Goal: Task Accomplishment & Management: Manage account settings

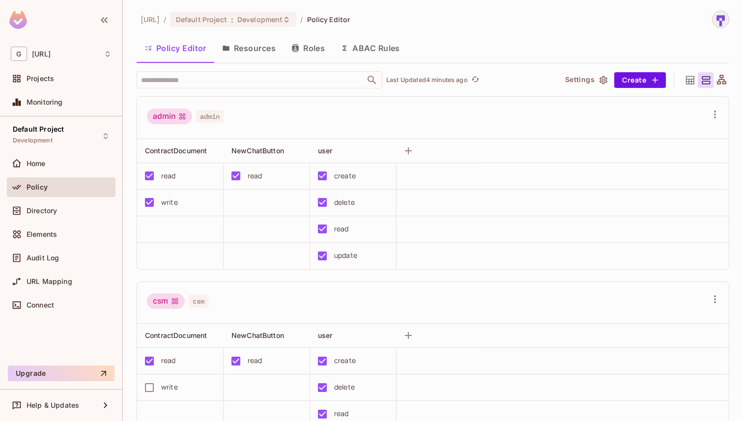
click at [242, 50] on button "Resources" at bounding box center [248, 48] width 69 height 25
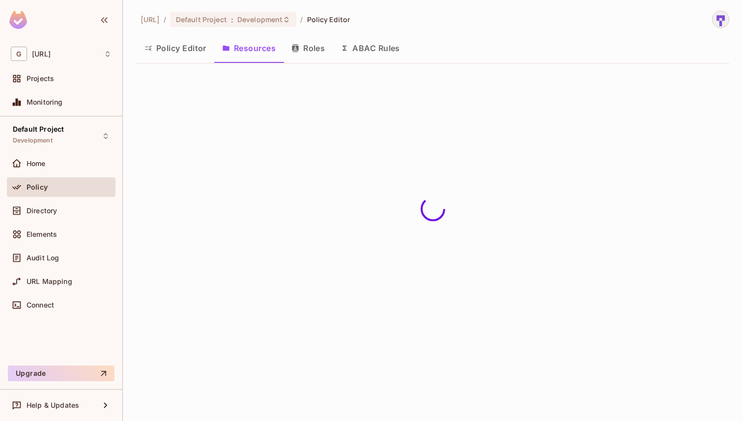
click at [310, 51] on button "Roles" at bounding box center [308, 48] width 49 height 25
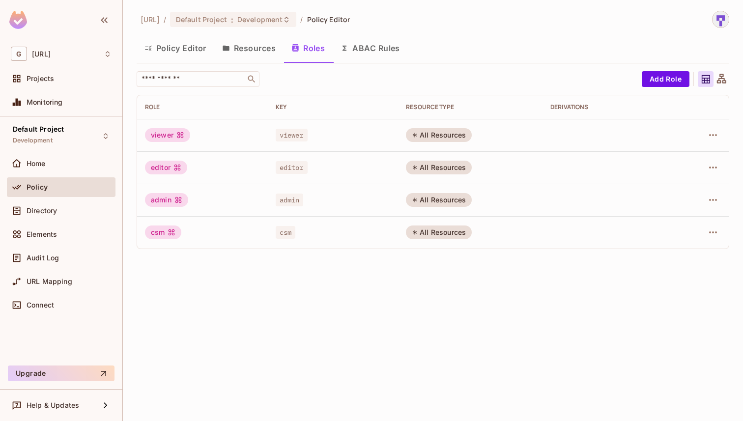
click at [174, 44] on button "Policy Editor" at bounding box center [176, 48] width 78 height 25
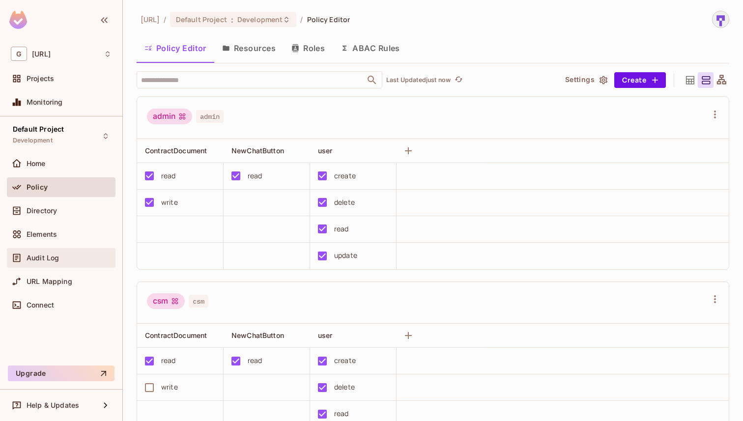
click at [62, 261] on div "Audit Log" at bounding box center [69, 258] width 85 height 8
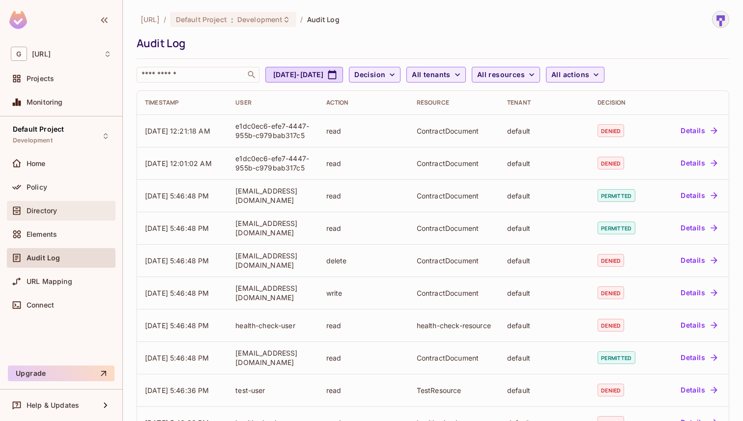
click at [66, 210] on div "Directory" at bounding box center [69, 211] width 85 height 8
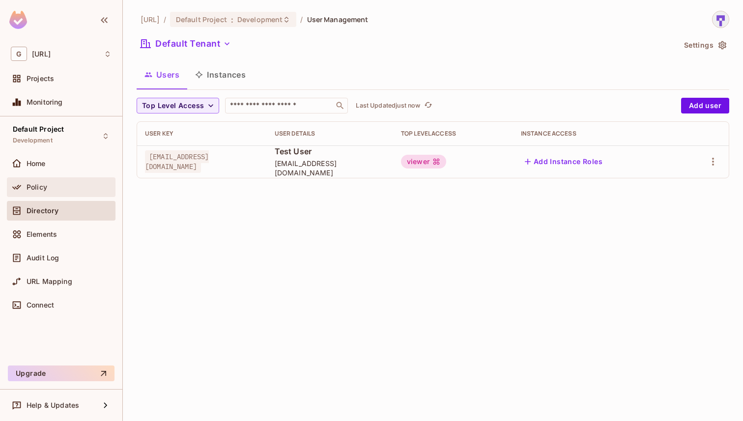
click at [38, 188] on span "Policy" at bounding box center [37, 187] width 21 height 8
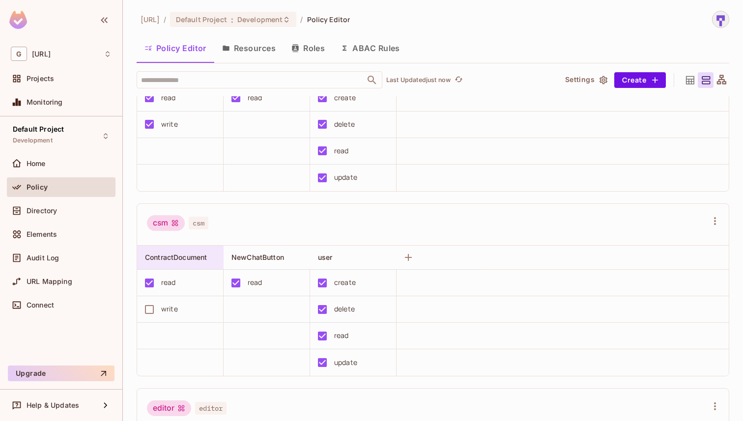
scroll to position [81, 0]
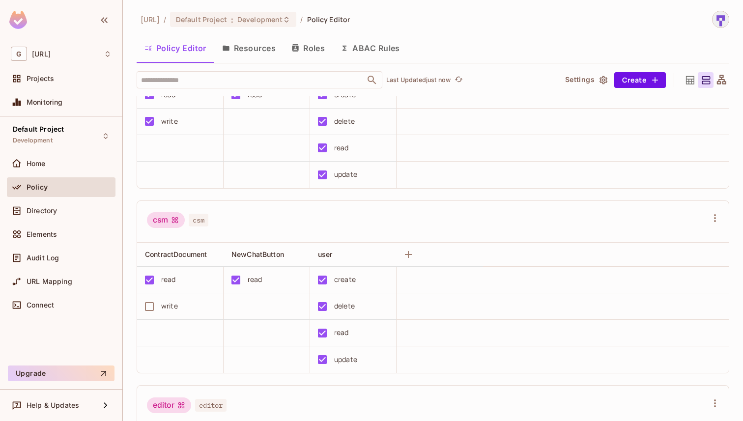
click at [265, 46] on button "Resources" at bounding box center [248, 48] width 69 height 25
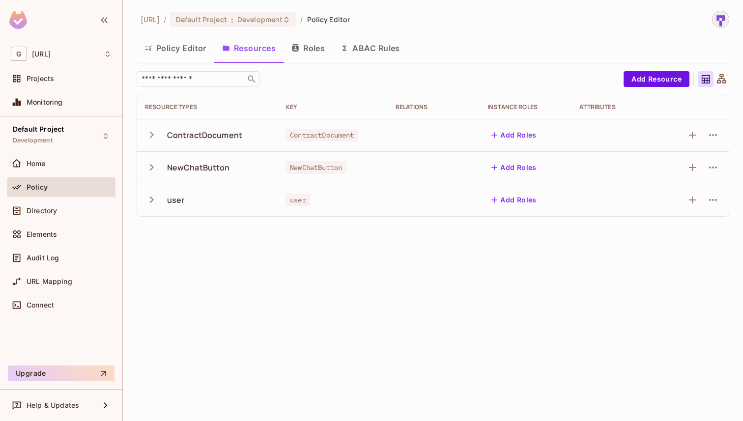
click at [314, 44] on button "Roles" at bounding box center [308, 48] width 49 height 25
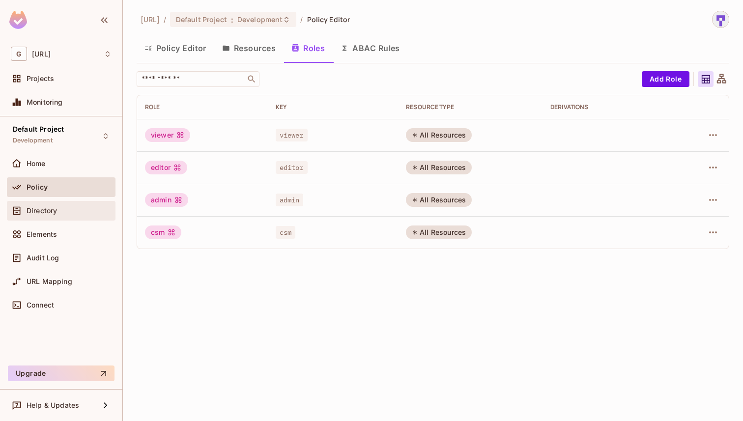
click at [73, 207] on div "Directory" at bounding box center [69, 211] width 85 height 8
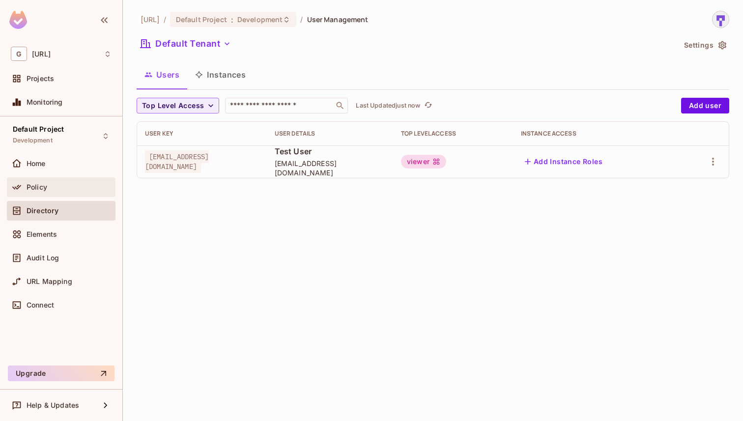
click at [73, 185] on div "Policy" at bounding box center [69, 187] width 85 height 8
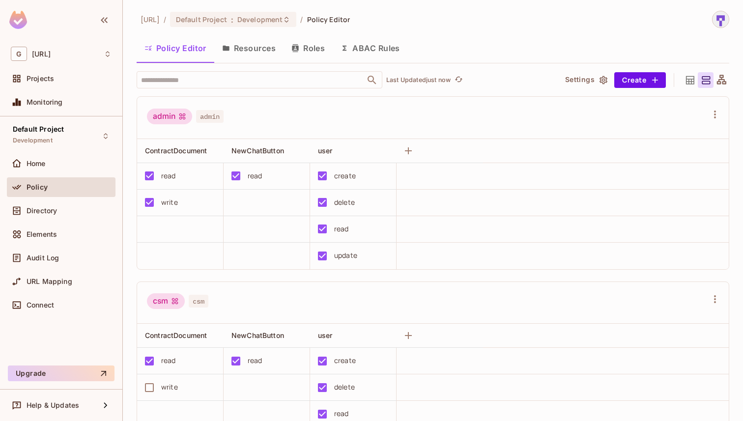
click at [245, 50] on button "Resources" at bounding box center [248, 48] width 69 height 25
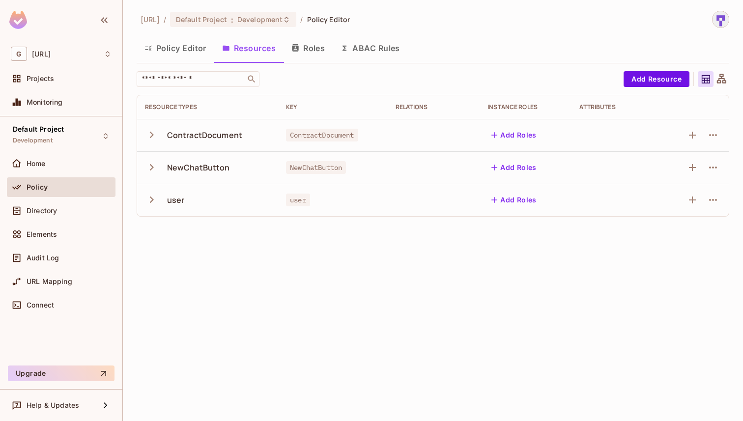
click at [315, 42] on button "Roles" at bounding box center [308, 48] width 49 height 25
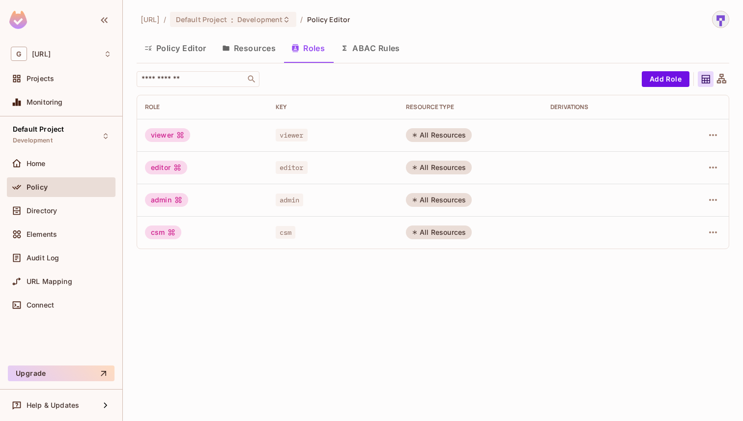
click at [198, 48] on button "Policy Editor" at bounding box center [176, 48] width 78 height 25
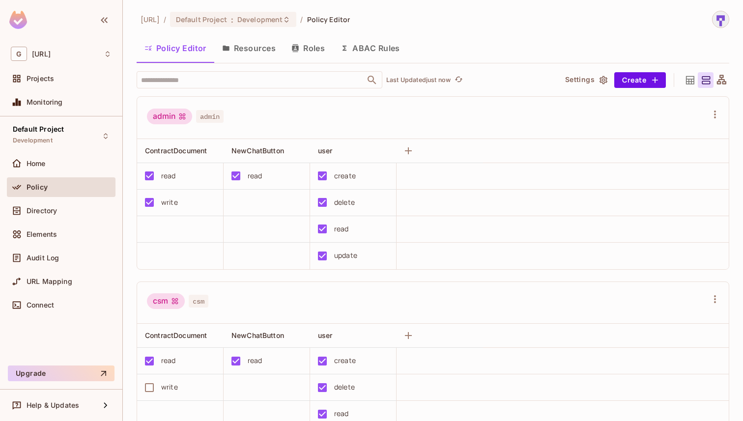
click at [248, 49] on button "Resources" at bounding box center [248, 48] width 69 height 25
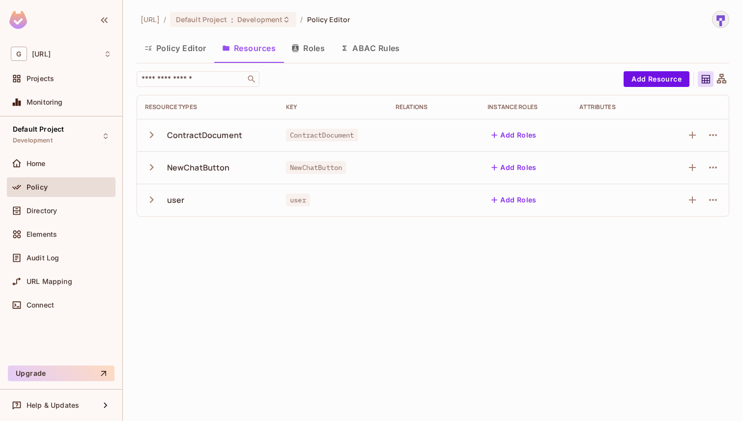
click at [320, 53] on button "Roles" at bounding box center [308, 48] width 49 height 25
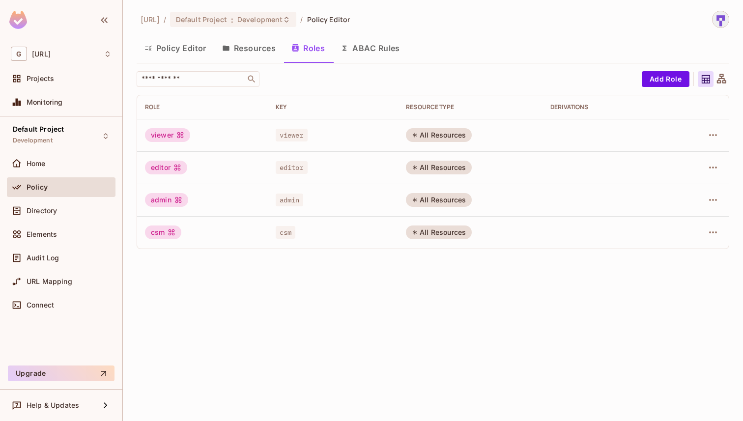
click at [375, 55] on button "ABAC Rules" at bounding box center [370, 48] width 75 height 25
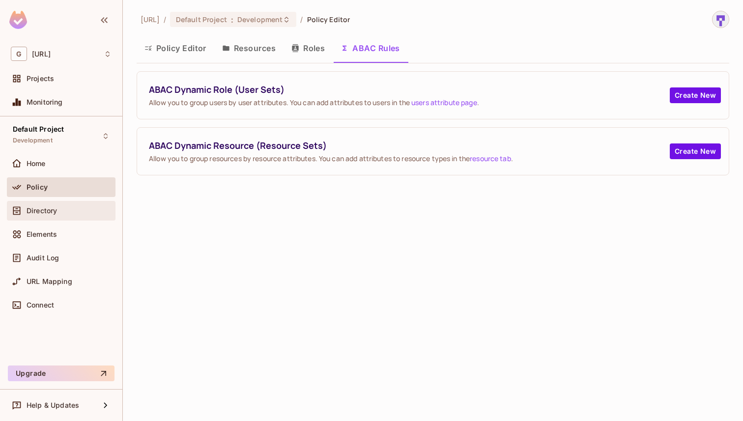
click at [69, 219] on div "Directory" at bounding box center [61, 211] width 109 height 20
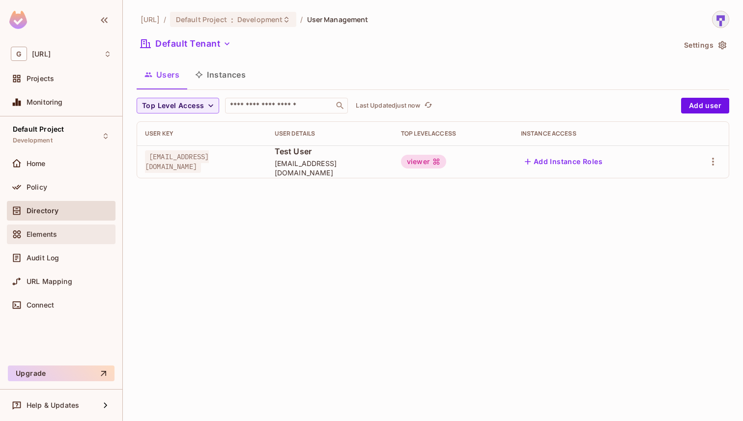
click at [75, 244] on div "Elements" at bounding box center [61, 235] width 109 height 20
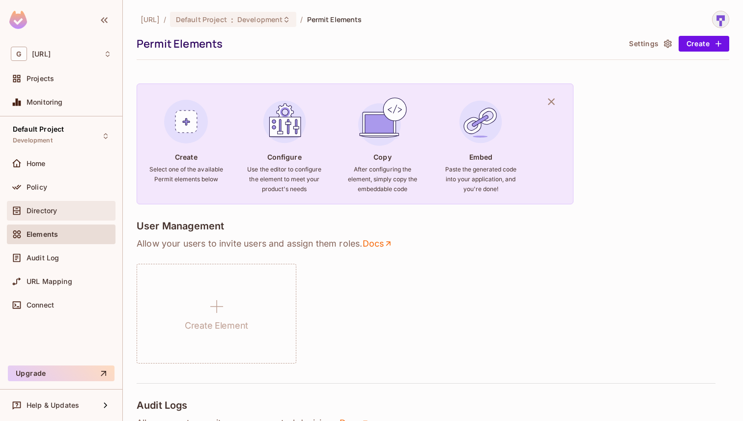
click at [56, 209] on span "Directory" at bounding box center [42, 211] width 30 height 8
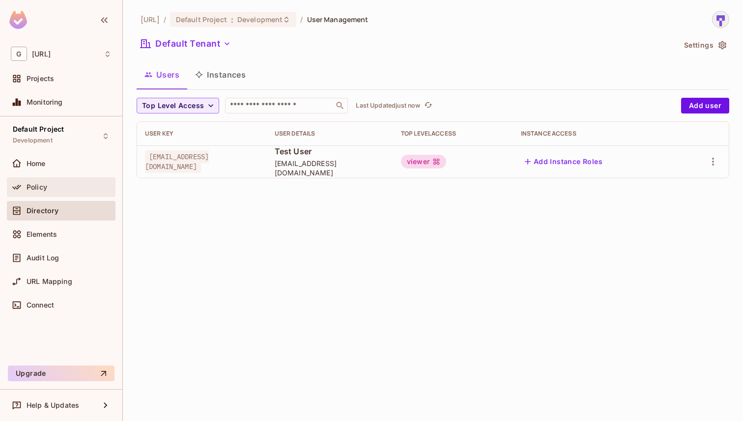
click at [57, 188] on div "Policy" at bounding box center [69, 187] width 85 height 8
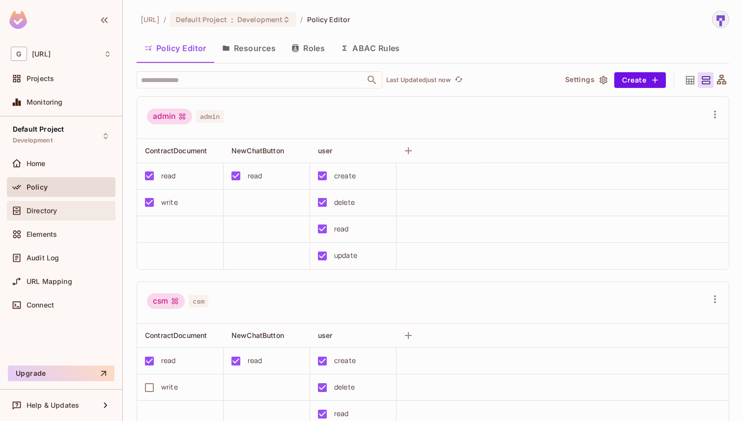
click at [21, 202] on div "Directory" at bounding box center [61, 211] width 109 height 20
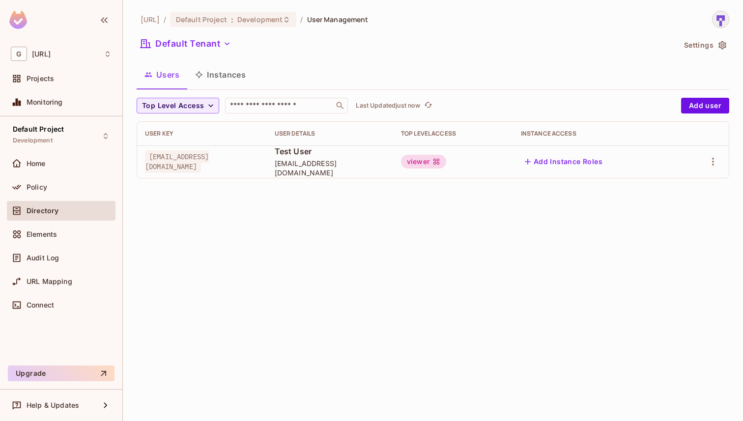
click at [211, 272] on div "[URL] / Default Project : Development / User Management Default Tenant Settings…" at bounding box center [433, 210] width 620 height 421
click at [234, 84] on button "Instances" at bounding box center [220, 74] width 66 height 25
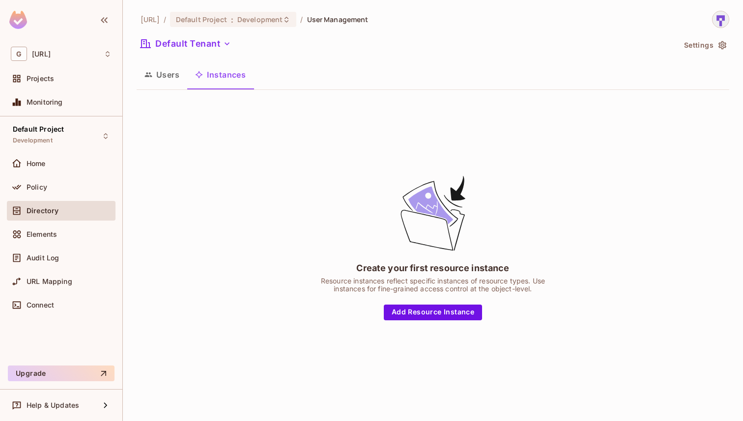
click at [172, 75] on button "Users" at bounding box center [162, 74] width 51 height 25
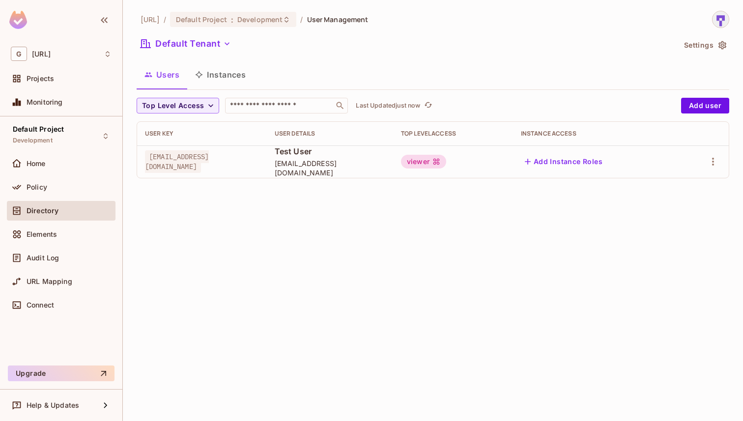
click at [214, 75] on button "Instances" at bounding box center [220, 74] width 66 height 25
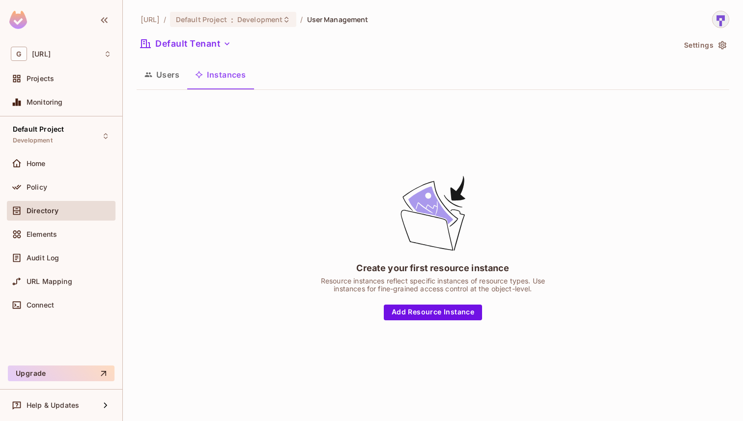
click at [172, 86] on button "Users" at bounding box center [162, 74] width 51 height 25
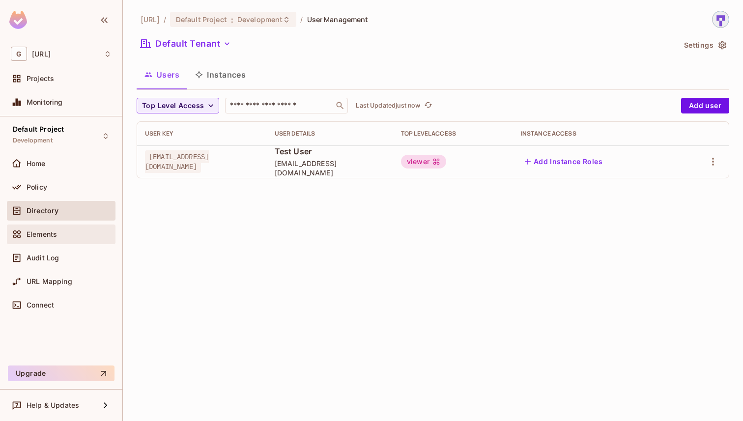
click at [82, 232] on div "Elements" at bounding box center [69, 235] width 85 height 8
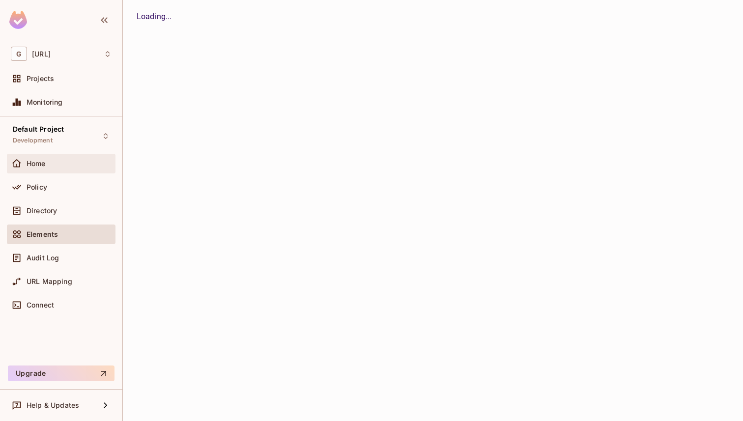
click at [51, 170] on div "Home" at bounding box center [61, 164] width 109 height 20
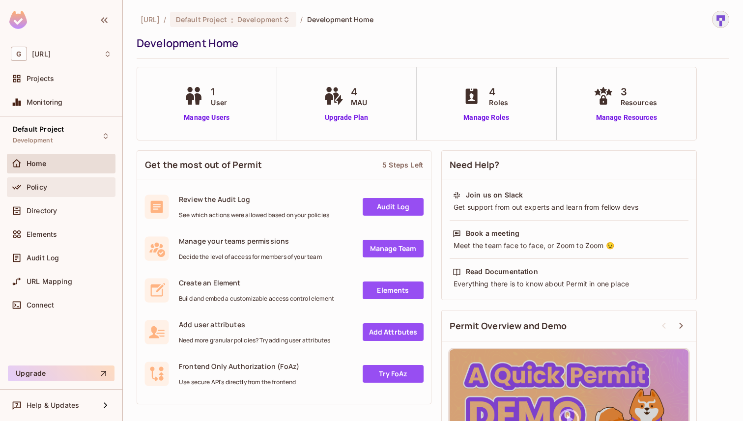
click at [39, 183] on span "Policy" at bounding box center [37, 187] width 21 height 8
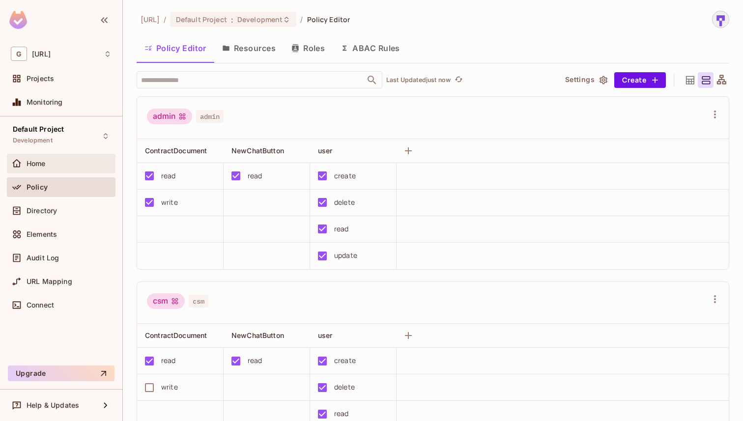
click at [67, 159] on div "Home" at bounding box center [61, 164] width 101 height 12
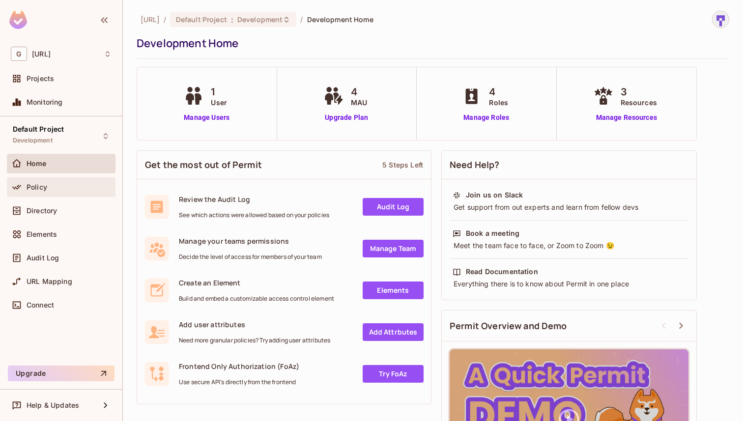
click at [36, 186] on span "Policy" at bounding box center [37, 187] width 21 height 8
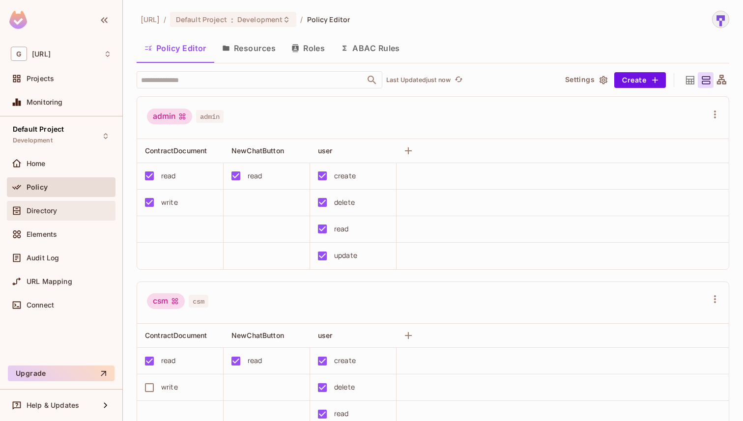
click at [52, 211] on span "Directory" at bounding box center [42, 211] width 30 height 8
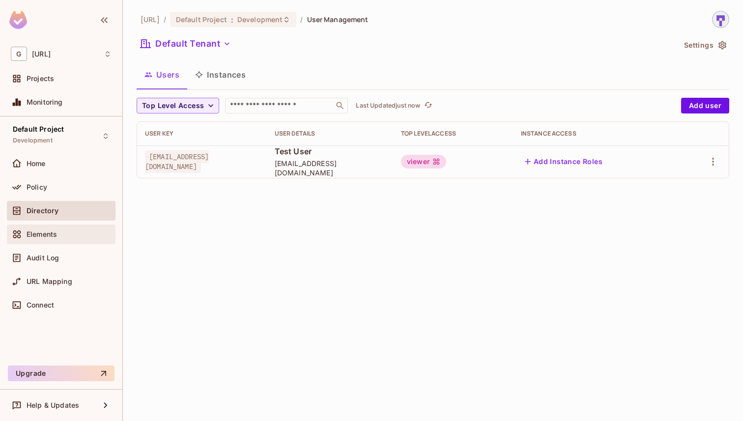
click at [86, 233] on div "Elements" at bounding box center [69, 235] width 85 height 8
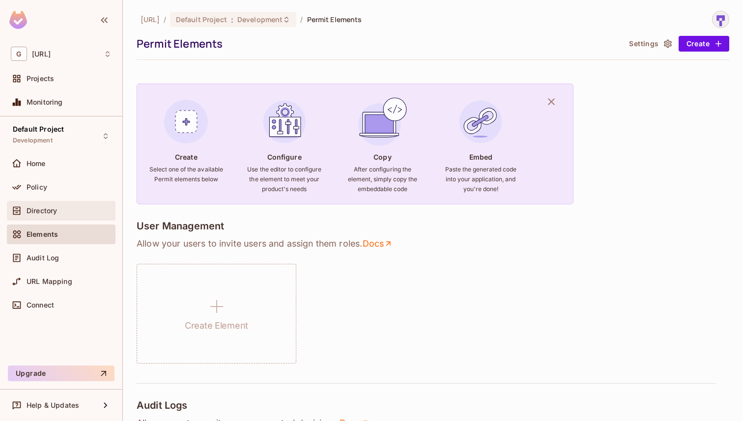
click at [63, 211] on div "Directory" at bounding box center [69, 211] width 85 height 8
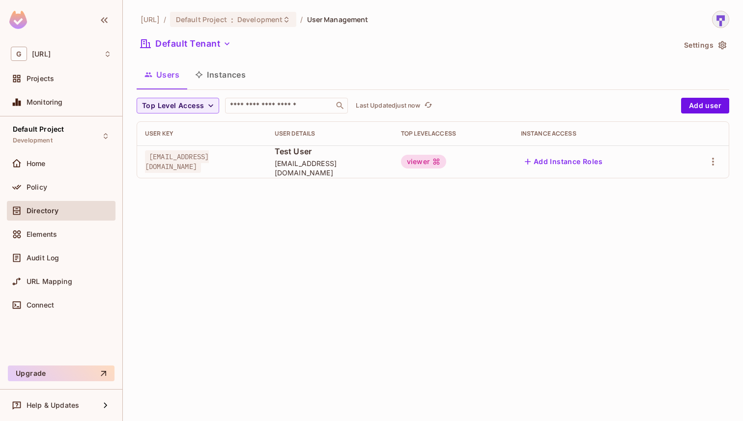
click at [234, 74] on button "Instances" at bounding box center [220, 74] width 66 height 25
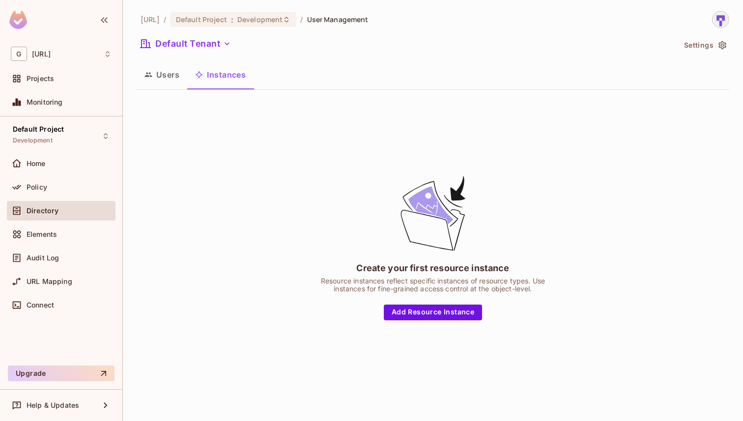
click at [151, 81] on button "Users" at bounding box center [162, 74] width 51 height 25
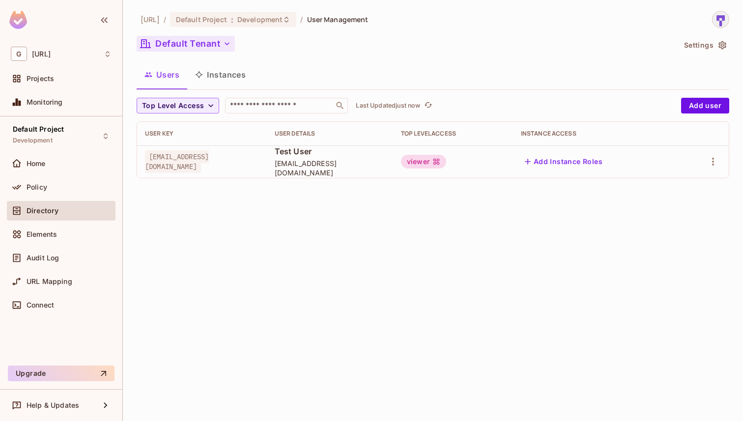
click at [224, 45] on icon "button" at bounding box center [227, 44] width 10 height 10
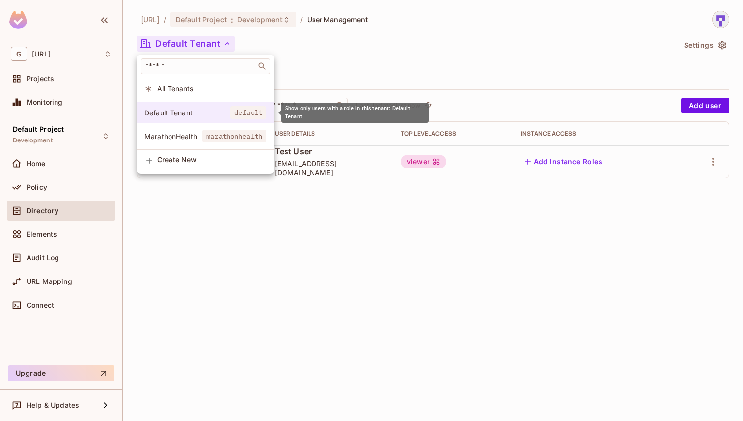
click at [202, 110] on span "Default Tenant" at bounding box center [188, 112] width 86 height 9
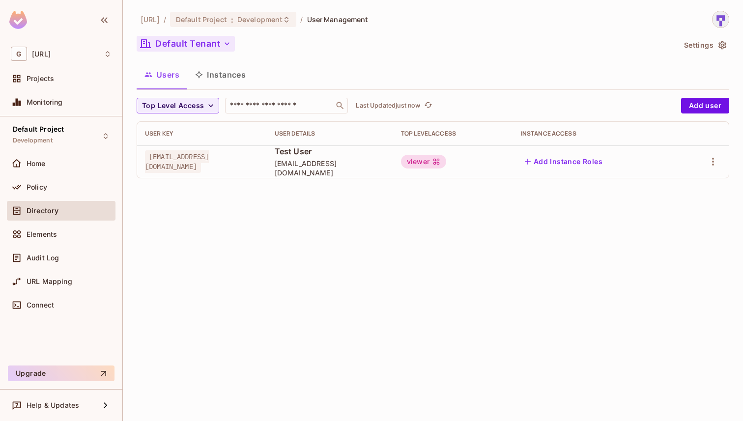
click at [351, 56] on div "[URL] / Default Project : Development / User Management Default Tenant Settings…" at bounding box center [433, 99] width 593 height 176
click at [201, 102] on span "Top Level Access" at bounding box center [173, 106] width 62 height 12
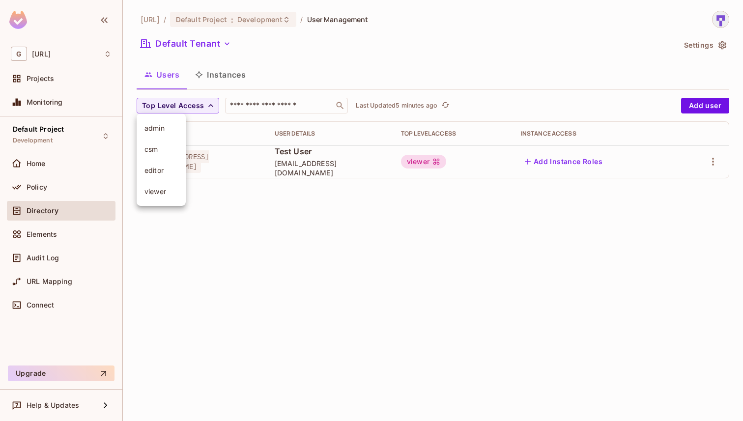
click at [172, 131] on span "admin" at bounding box center [161, 127] width 33 height 9
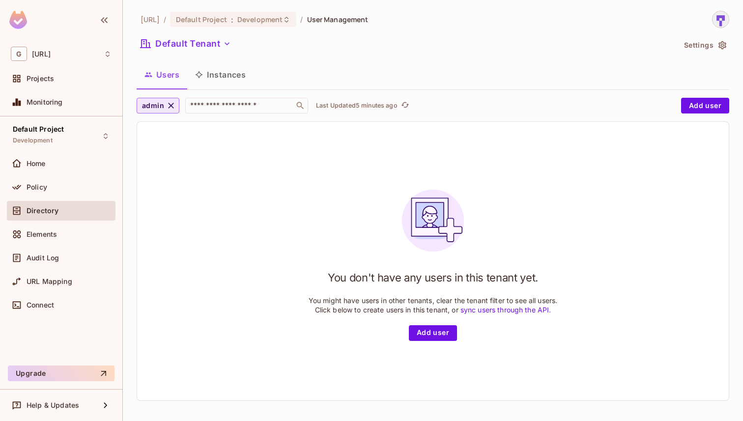
click at [171, 106] on icon "button" at bounding box center [171, 106] width 6 height 6
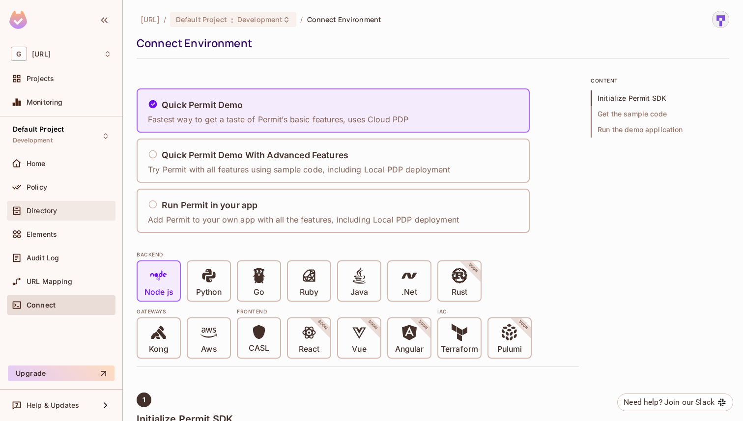
click at [50, 212] on span "Directory" at bounding box center [42, 211] width 30 height 8
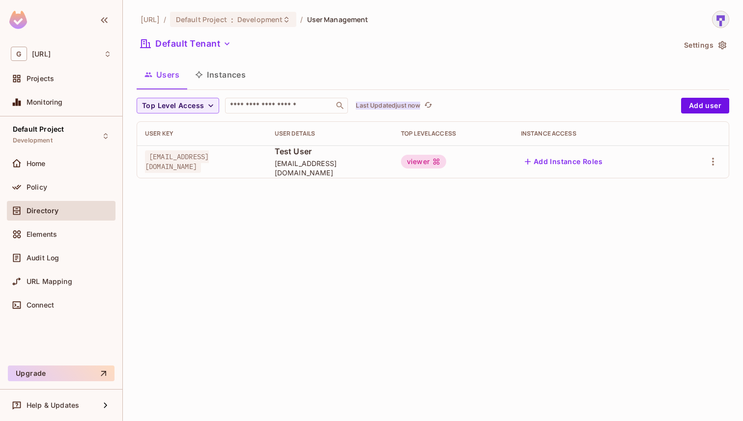
click at [374, 104] on p "Last Updated just now" at bounding box center [388, 106] width 64 height 8
click at [320, 250] on div "[URL] / Default Project : Development / User Management Default Tenant Settings…" at bounding box center [433, 210] width 620 height 421
click at [723, 46] on icon "button" at bounding box center [723, 45] width 8 height 8
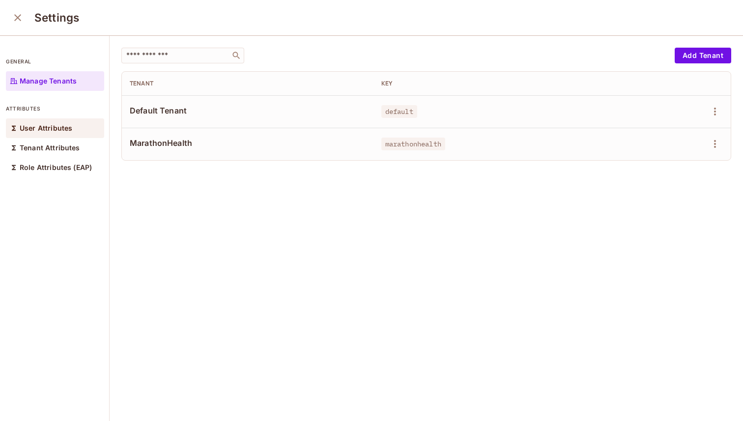
click at [61, 134] on div "User Attributes" at bounding box center [55, 128] width 98 height 20
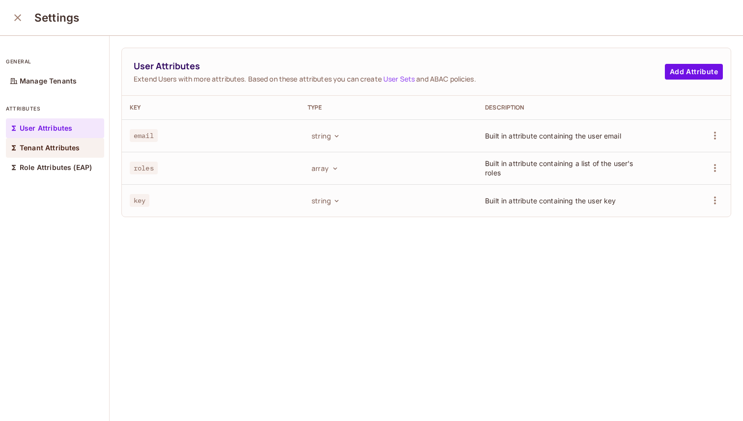
click at [69, 148] on p "Tenant Attributes" at bounding box center [50, 148] width 60 height 8
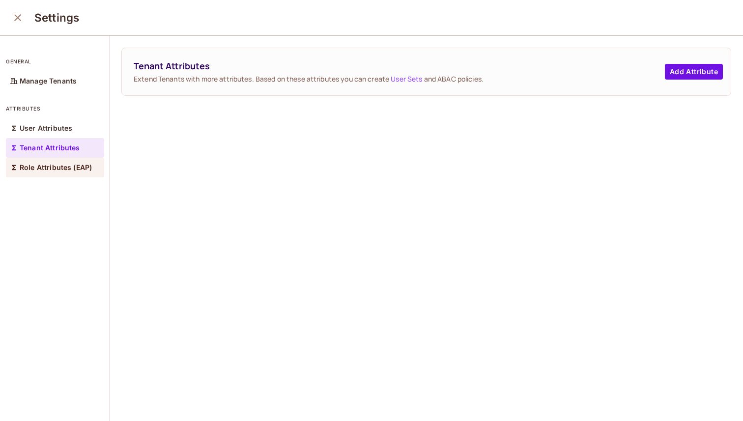
click at [78, 175] on div "Role Attributes (EAP)" at bounding box center [55, 168] width 98 height 20
click at [19, 21] on icon "close" at bounding box center [18, 18] width 12 height 12
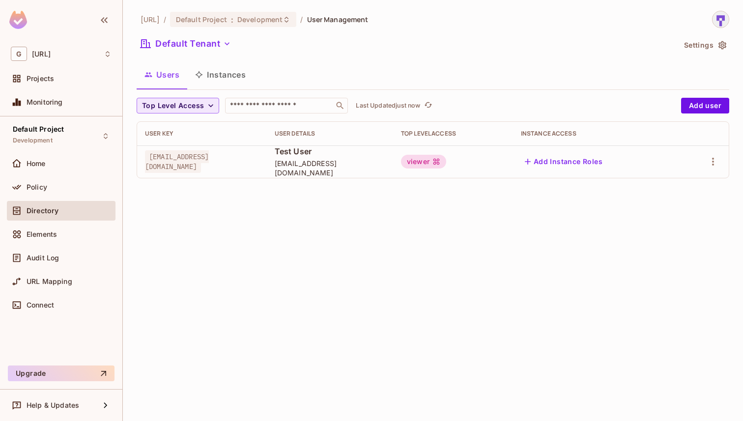
click at [207, 109] on icon "button" at bounding box center [211, 106] width 10 height 10
click at [157, 129] on span "admin" at bounding box center [161, 127] width 33 height 9
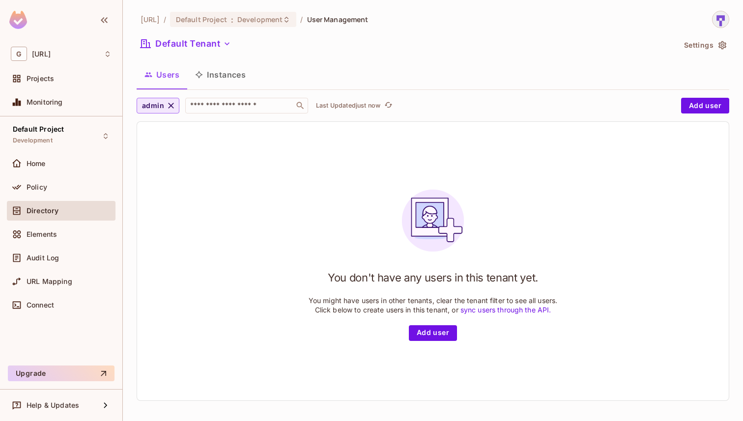
click at [168, 106] on icon "button" at bounding box center [171, 106] width 10 height 10
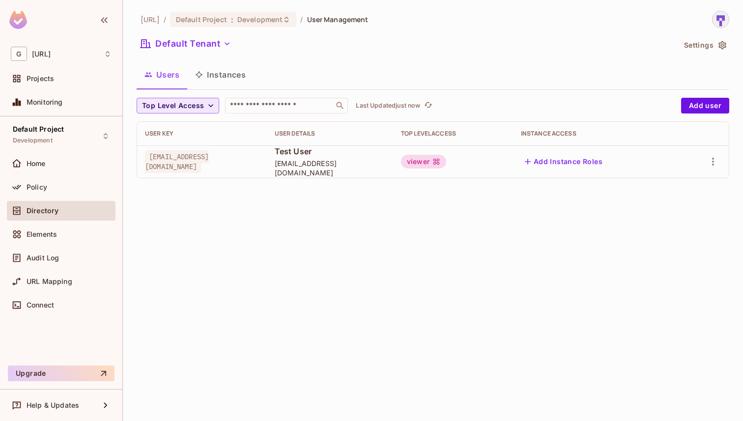
click at [168, 106] on span "Top Level Access" at bounding box center [173, 106] width 62 height 12
click at [148, 148] on span "csm" at bounding box center [161, 149] width 33 height 9
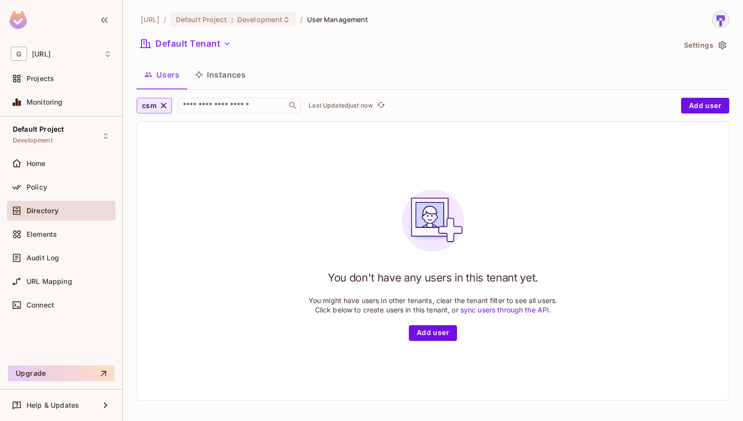
click at [163, 106] on icon "button" at bounding box center [164, 106] width 10 height 10
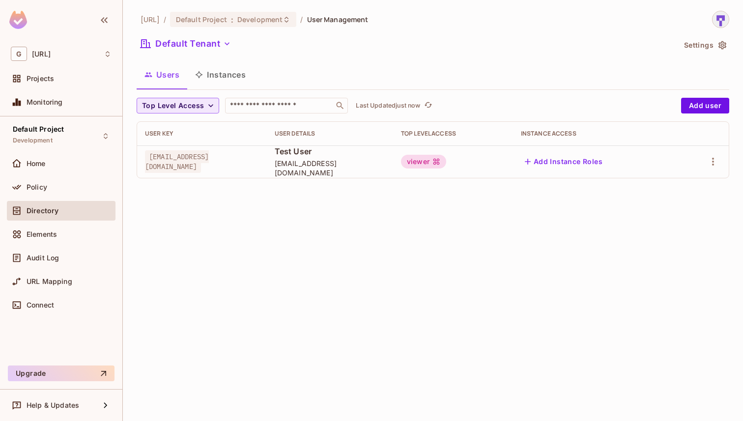
click at [163, 106] on span "Top Level Access" at bounding box center [173, 106] width 62 height 12
click at [155, 177] on li "editor" at bounding box center [161, 170] width 49 height 21
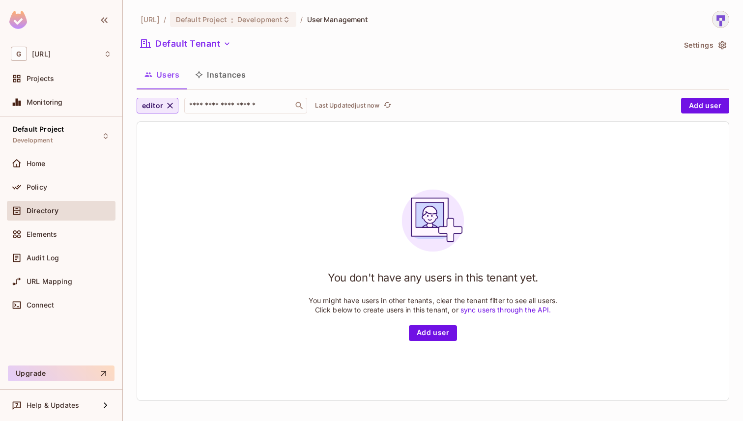
click at [167, 105] on icon "button" at bounding box center [170, 106] width 10 height 10
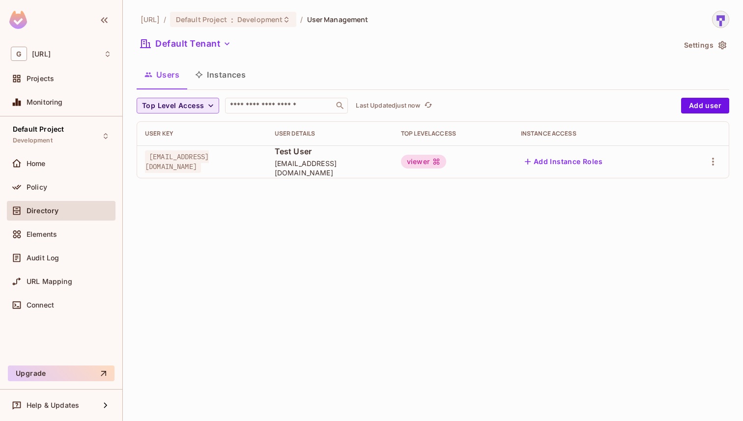
click at [167, 105] on span "Top Level Access" at bounding box center [173, 106] width 62 height 12
click at [156, 193] on span "viewer" at bounding box center [161, 191] width 33 height 9
click at [173, 104] on icon "button" at bounding box center [173, 106] width 10 height 10
click at [270, 103] on input "text" at bounding box center [279, 106] width 103 height 10
click at [205, 108] on button "Top Level Access" at bounding box center [178, 106] width 83 height 16
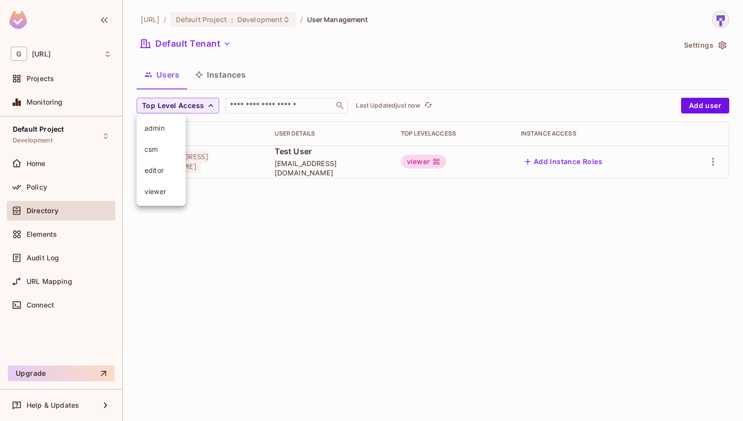
click at [158, 130] on span "admin" at bounding box center [161, 127] width 33 height 9
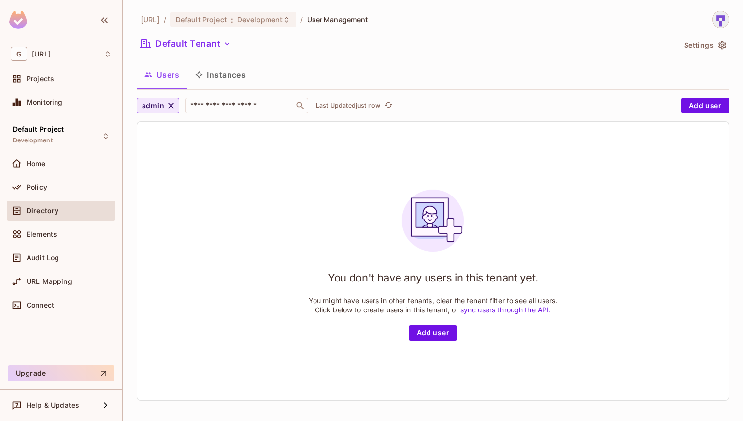
click at [174, 107] on icon "button" at bounding box center [171, 106] width 10 height 10
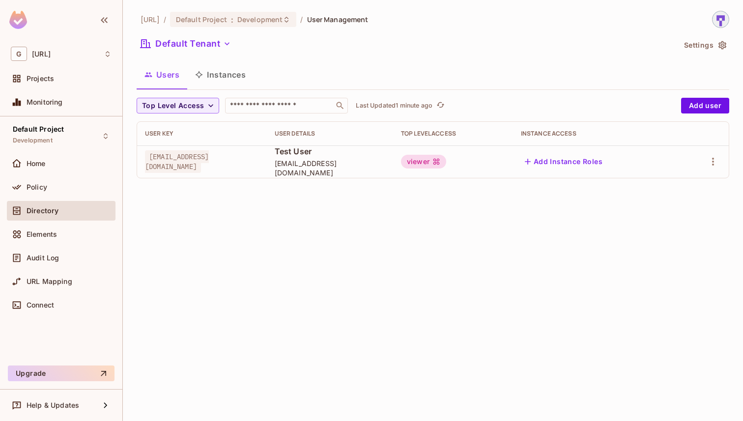
click at [71, 214] on div "Directory" at bounding box center [69, 211] width 85 height 8
click at [219, 46] on button "Default Tenant" at bounding box center [186, 44] width 98 height 16
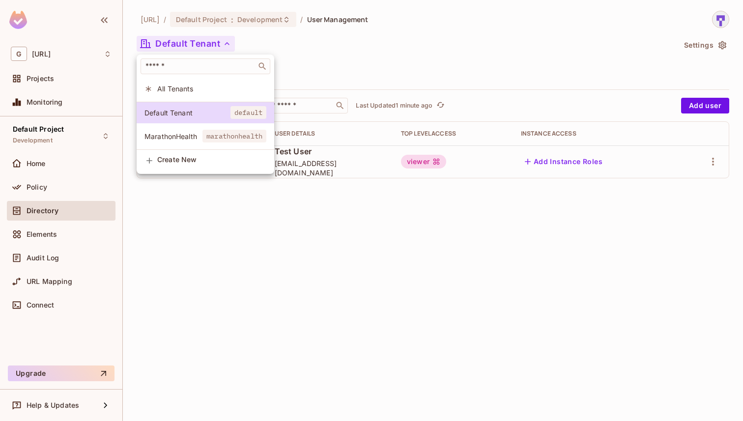
click at [320, 65] on div at bounding box center [371, 210] width 743 height 421
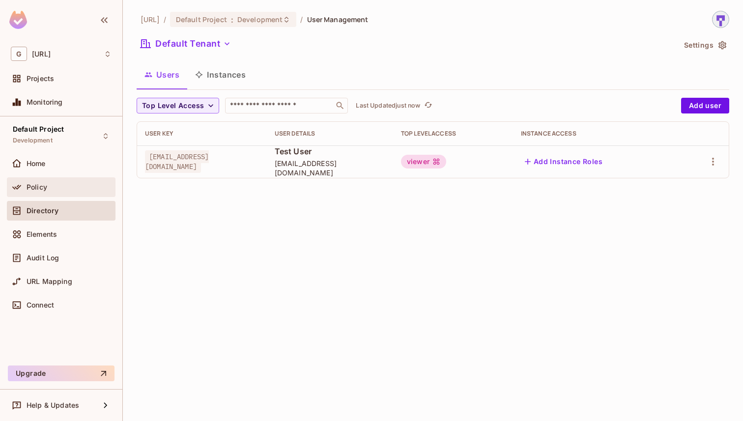
click at [74, 190] on div "Policy" at bounding box center [69, 187] width 85 height 8
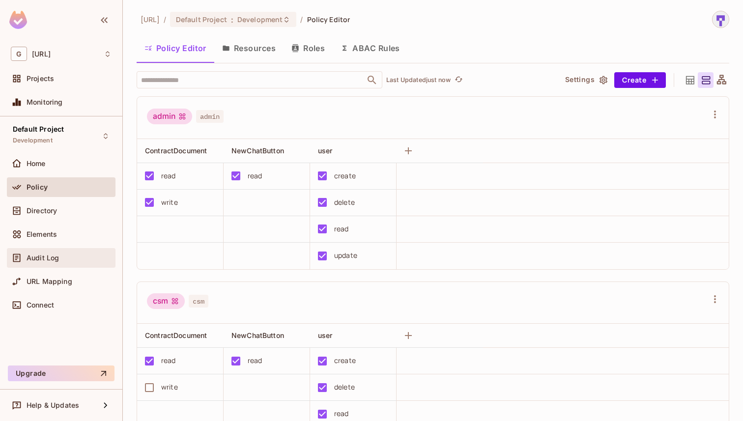
click at [57, 256] on span "Audit Log" at bounding box center [43, 258] width 32 height 8
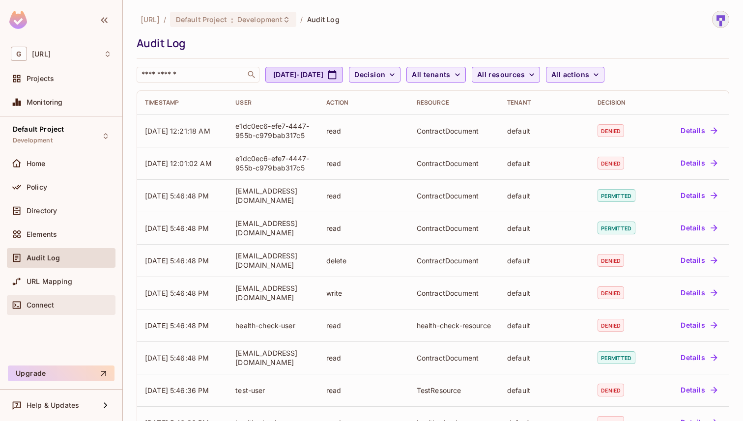
click at [70, 302] on div "Connect" at bounding box center [69, 305] width 85 height 8
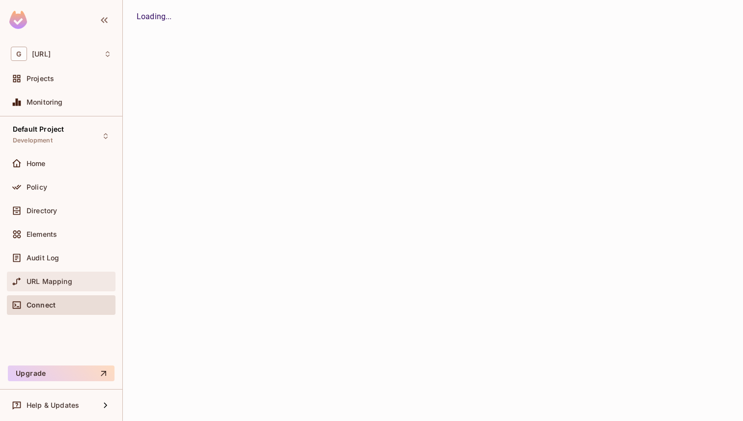
click at [59, 282] on span "URL Mapping" at bounding box center [50, 282] width 46 height 8
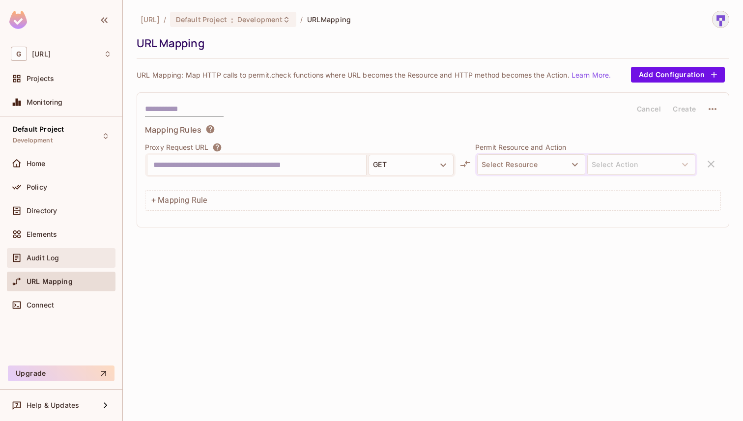
click at [75, 254] on div "Audit Log" at bounding box center [69, 258] width 85 height 8
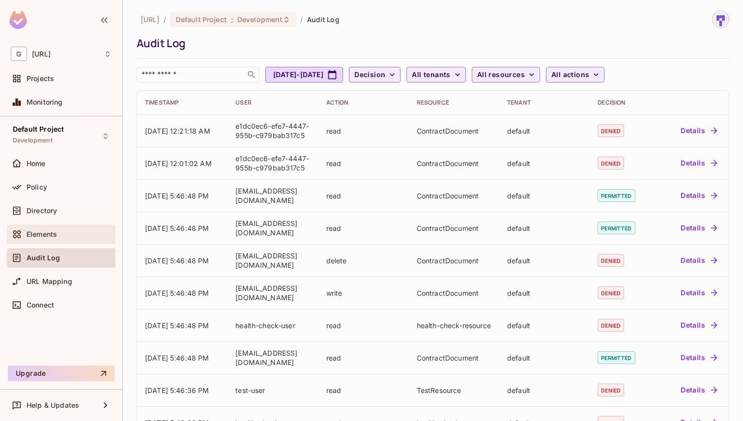
click at [67, 238] on div "Elements" at bounding box center [61, 235] width 101 height 12
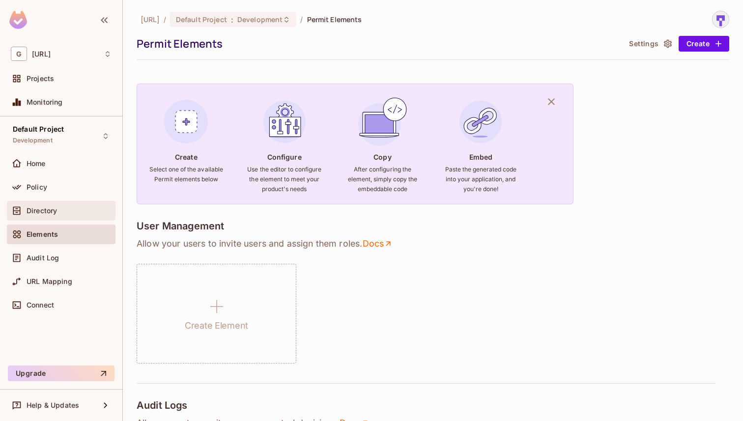
click at [59, 208] on div "Directory" at bounding box center [69, 211] width 85 height 8
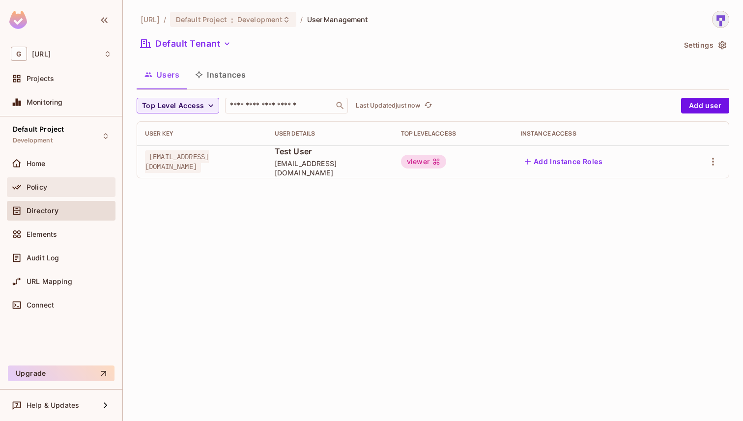
click at [71, 188] on div "Policy" at bounding box center [69, 187] width 85 height 8
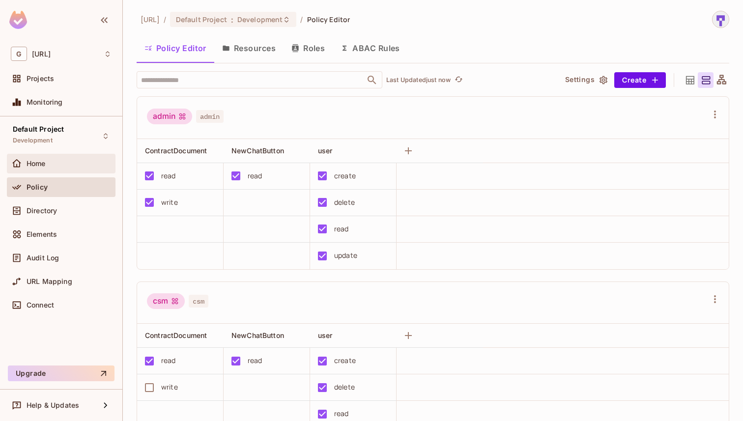
click at [64, 165] on div "Home" at bounding box center [69, 164] width 85 height 8
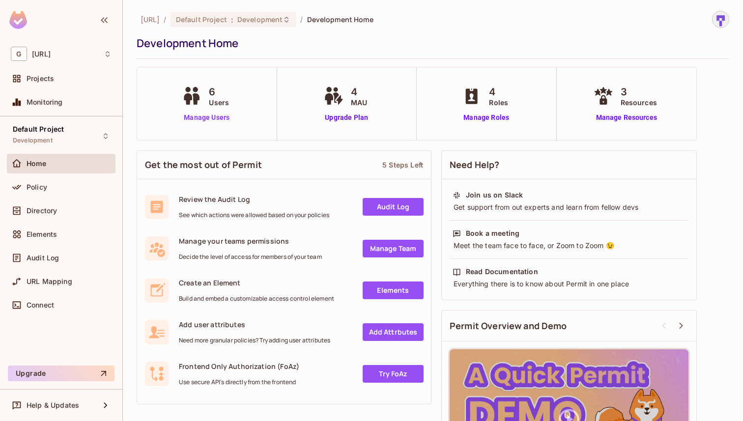
click at [210, 118] on link "Manage Users" at bounding box center [206, 118] width 55 height 10
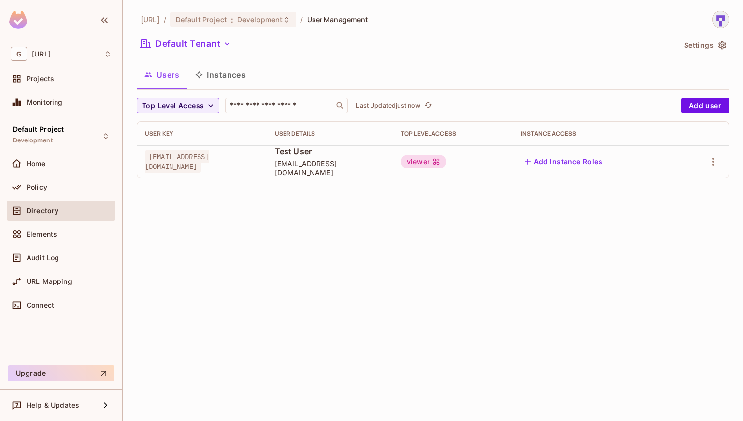
click at [725, 48] on icon "button" at bounding box center [723, 45] width 8 height 8
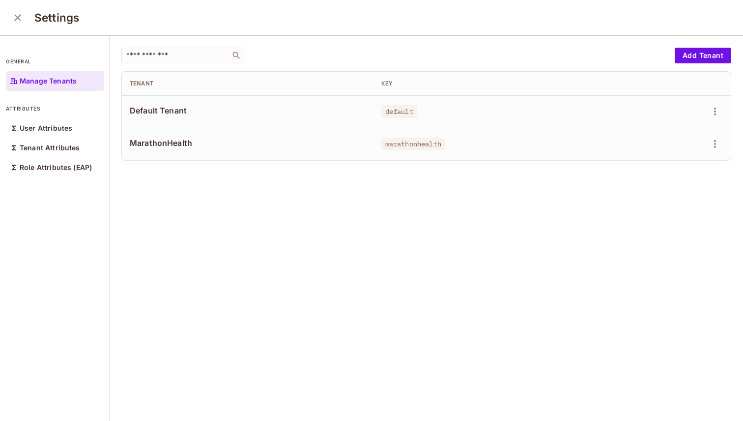
click at [169, 114] on span "Default Tenant" at bounding box center [248, 110] width 236 height 11
click at [47, 126] on p "User Attributes" at bounding box center [46, 128] width 53 height 8
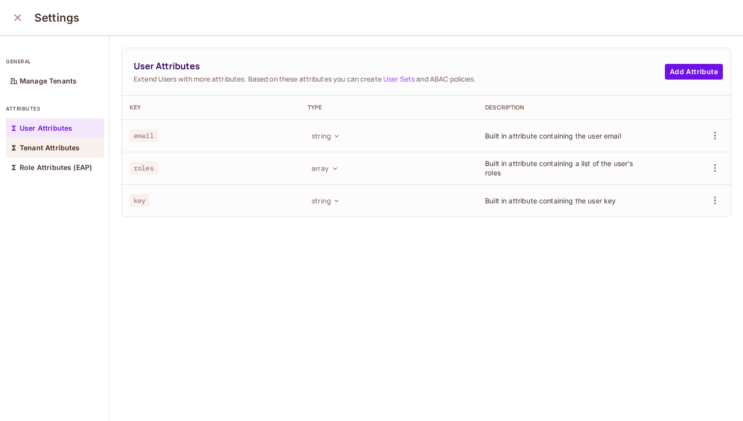
click at [40, 148] on p "Tenant Attributes" at bounding box center [50, 148] width 60 height 8
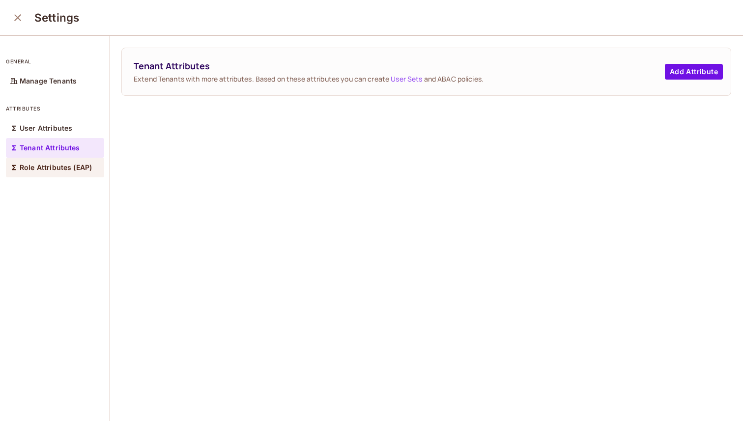
click at [46, 174] on div "Role Attributes (EAP)" at bounding box center [55, 168] width 98 height 20
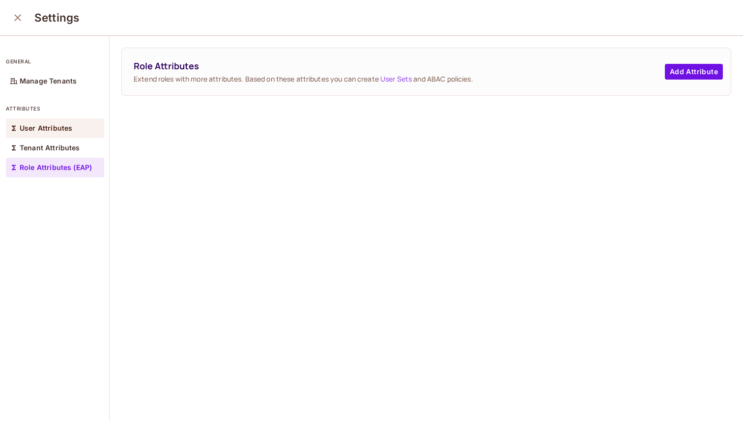
click at [63, 131] on p "User Attributes" at bounding box center [46, 128] width 53 height 8
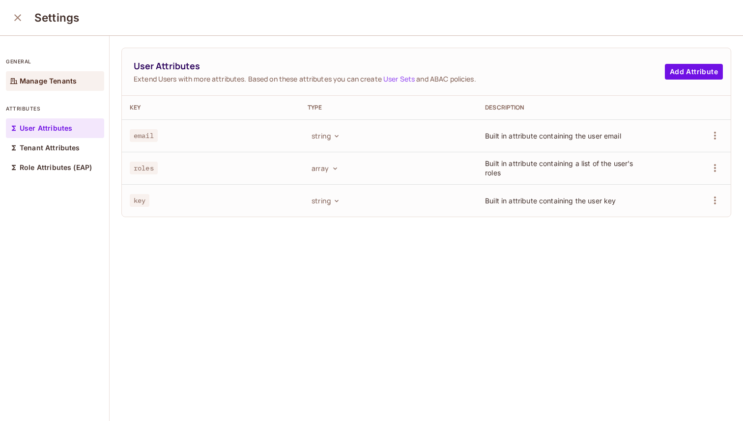
click at [64, 87] on div "Manage Tenants" at bounding box center [55, 81] width 98 height 20
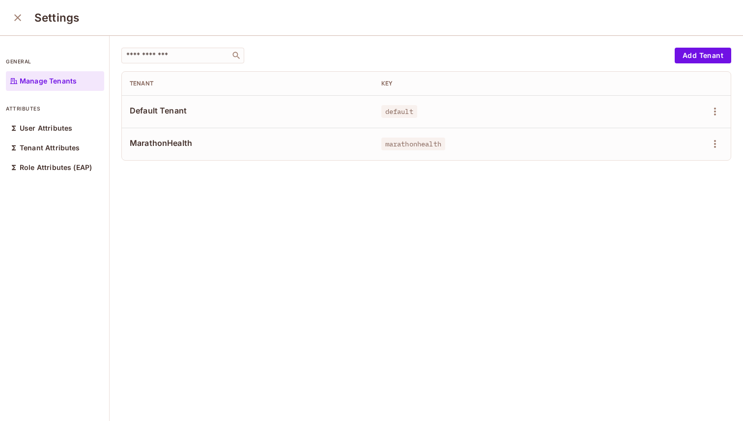
click at [160, 112] on span "Default Tenant" at bounding box center [248, 110] width 236 height 11
click at [716, 115] on icon "button" at bounding box center [715, 112] width 12 height 12
click at [675, 130] on li "Edit" at bounding box center [672, 134] width 87 height 22
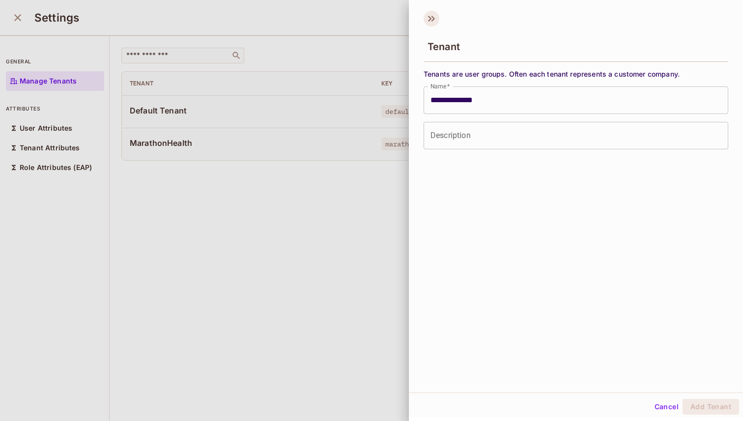
click at [431, 22] on icon at bounding box center [432, 19] width 16 height 16
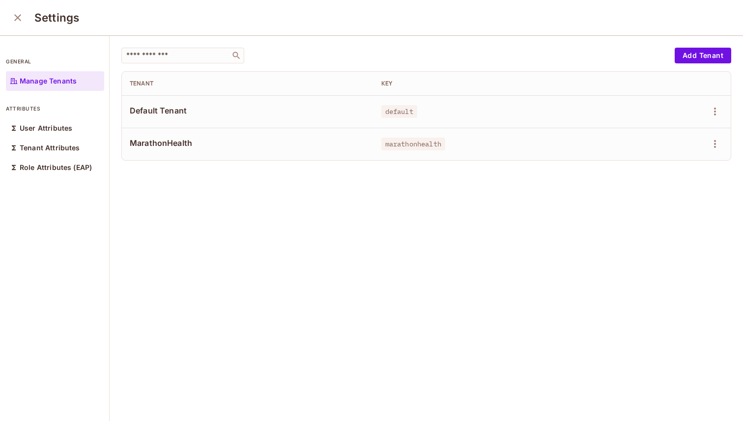
click at [19, 16] on icon "close" at bounding box center [17, 17] width 7 height 7
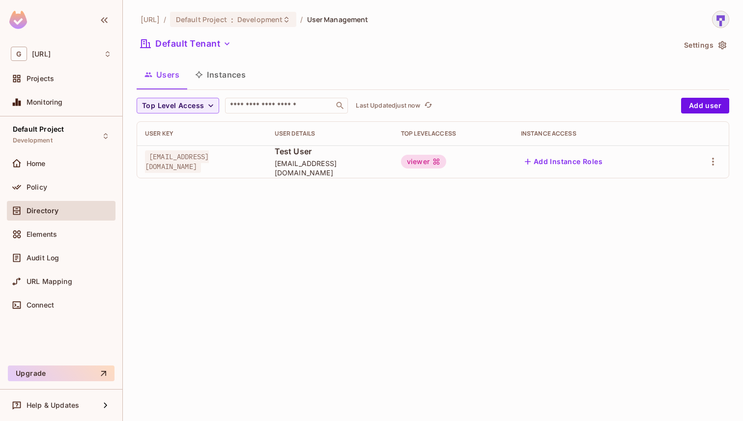
click at [723, 50] on icon "button" at bounding box center [723, 45] width 10 height 10
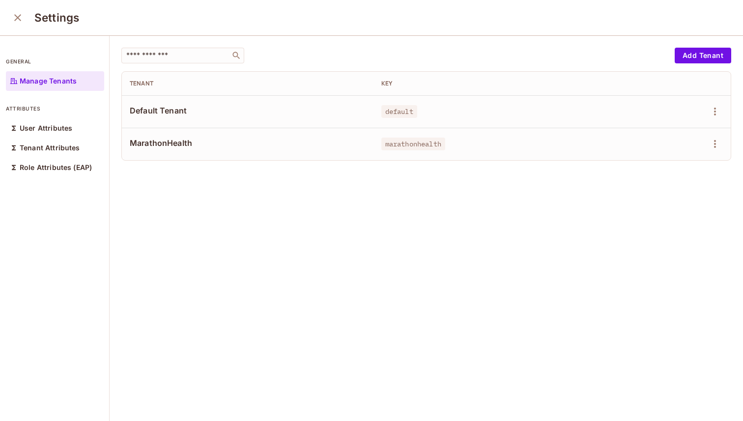
click at [16, 11] on button "close" at bounding box center [18, 18] width 20 height 20
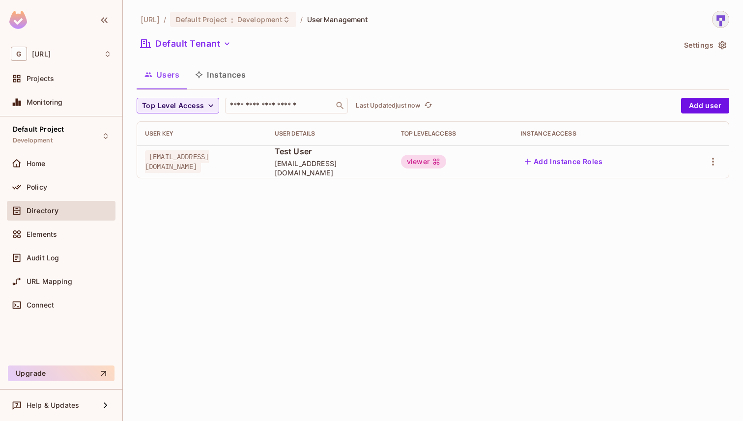
click at [68, 209] on div "Directory" at bounding box center [69, 211] width 85 height 8
click at [219, 47] on button "Default Tenant" at bounding box center [186, 44] width 98 height 16
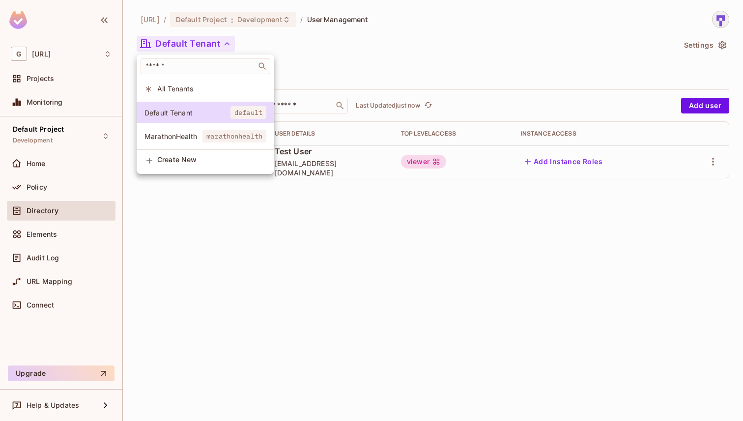
click at [206, 88] on span "All Tenants" at bounding box center [211, 88] width 109 height 9
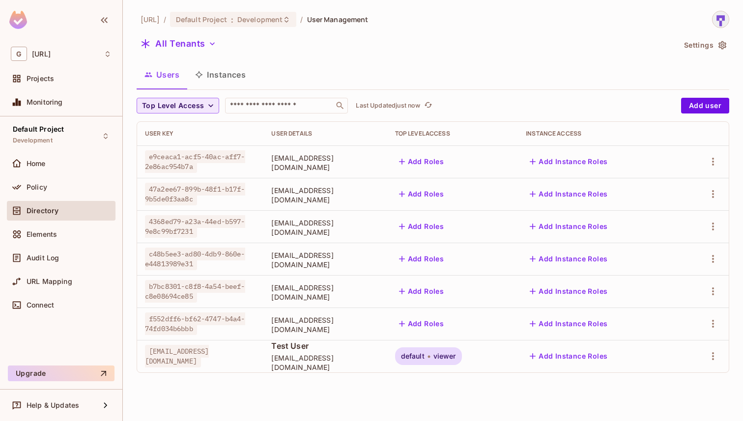
click at [206, 109] on icon "button" at bounding box center [211, 106] width 10 height 10
click at [164, 133] on li "admin" at bounding box center [161, 128] width 49 height 21
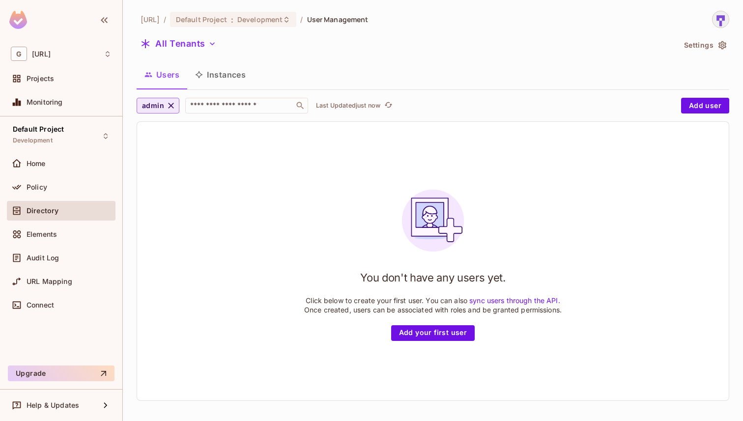
click at [173, 104] on icon "button" at bounding box center [171, 106] width 10 height 10
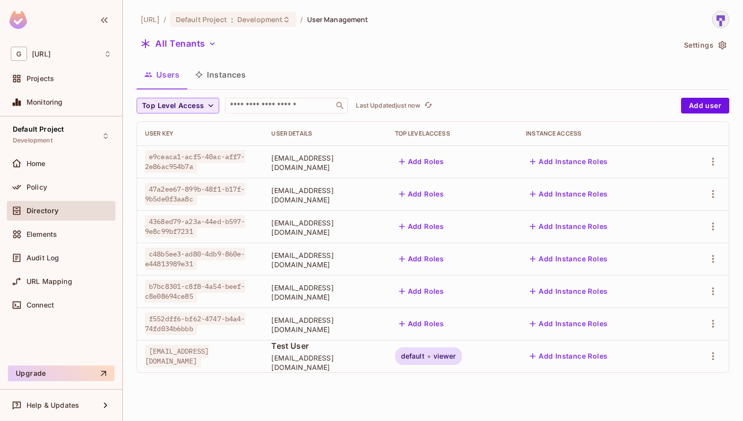
click at [201, 104] on span "Top Level Access" at bounding box center [173, 106] width 62 height 12
click at [293, 59] on div at bounding box center [371, 210] width 743 height 421
click at [199, 38] on button "All Tenants" at bounding box center [179, 44] width 84 height 16
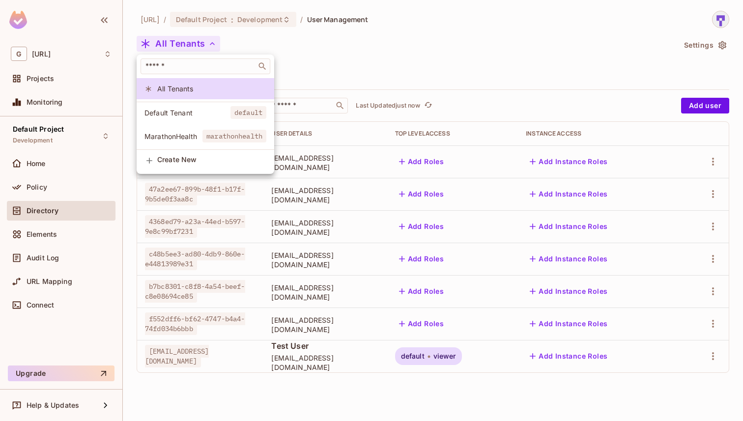
click at [180, 118] on li "Default Tenant default" at bounding box center [206, 112] width 138 height 21
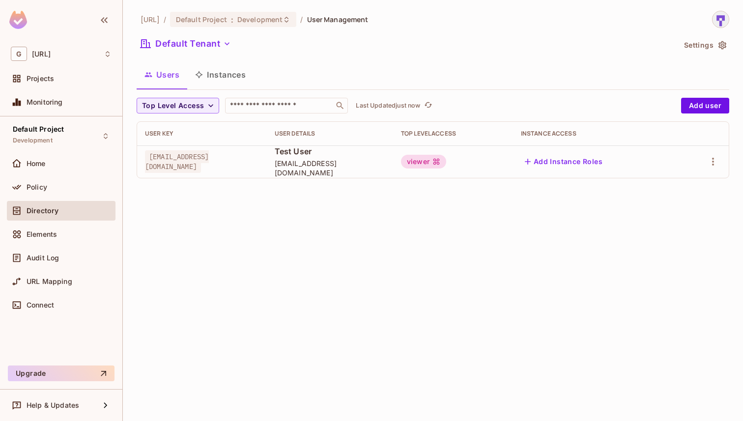
click at [358, 58] on div "[URL] / Default Project : Development / User Management Default Tenant Settings…" at bounding box center [433, 99] width 593 height 176
click at [207, 49] on button "Default Tenant" at bounding box center [186, 44] width 98 height 16
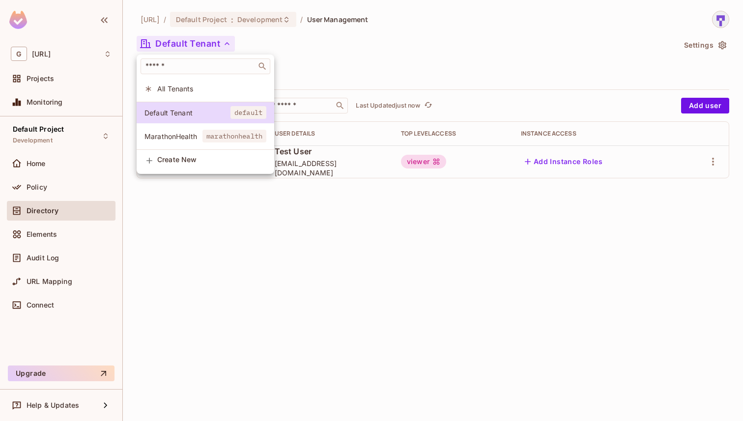
click at [220, 94] on li "All Tenants" at bounding box center [206, 88] width 138 height 21
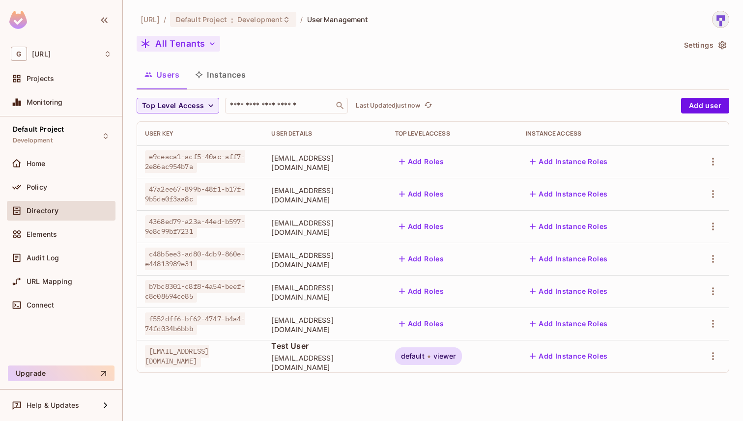
click at [198, 43] on button "All Tenants" at bounding box center [179, 44] width 84 height 16
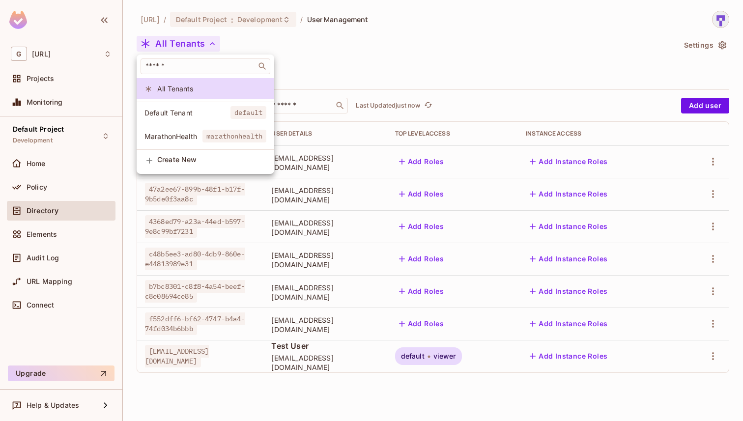
click at [233, 116] on span "default" at bounding box center [249, 112] width 36 height 13
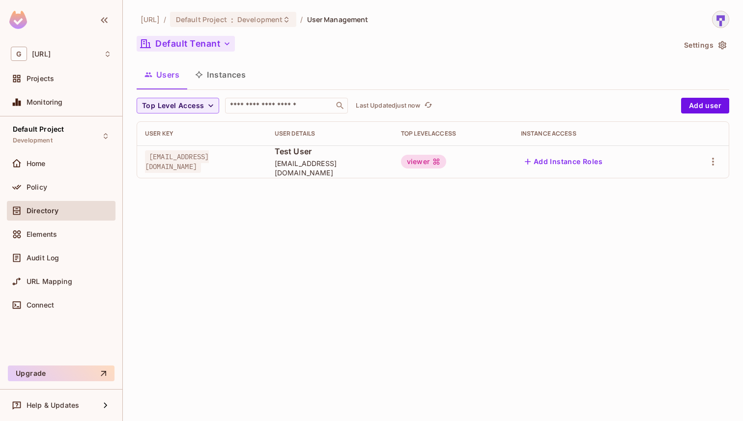
click at [207, 43] on button "Default Tenant" at bounding box center [186, 44] width 98 height 16
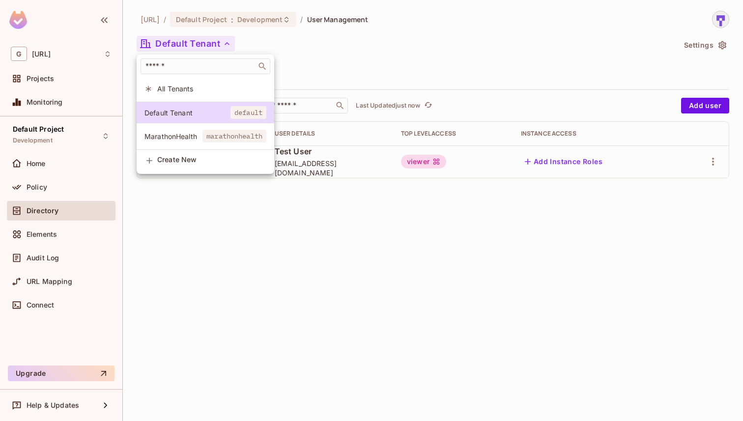
click at [199, 95] on li "All Tenants" at bounding box center [206, 88] width 138 height 21
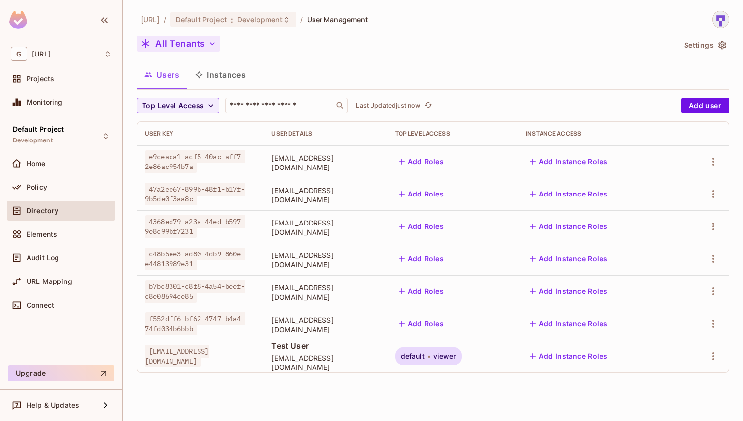
click at [193, 38] on button "All Tenants" at bounding box center [179, 44] width 84 height 16
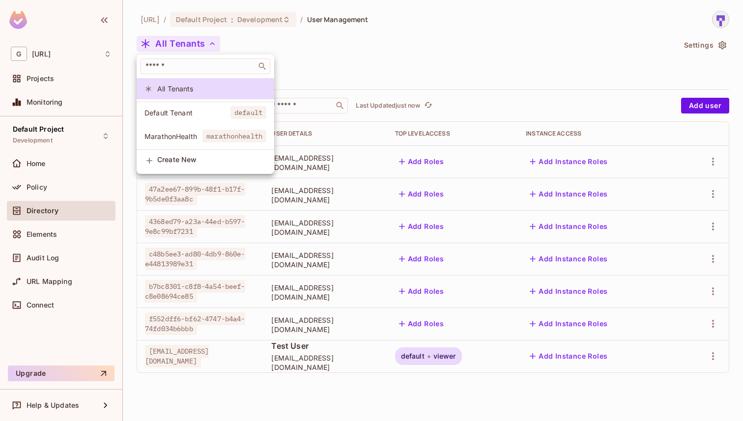
click at [303, 47] on div at bounding box center [371, 210] width 743 height 421
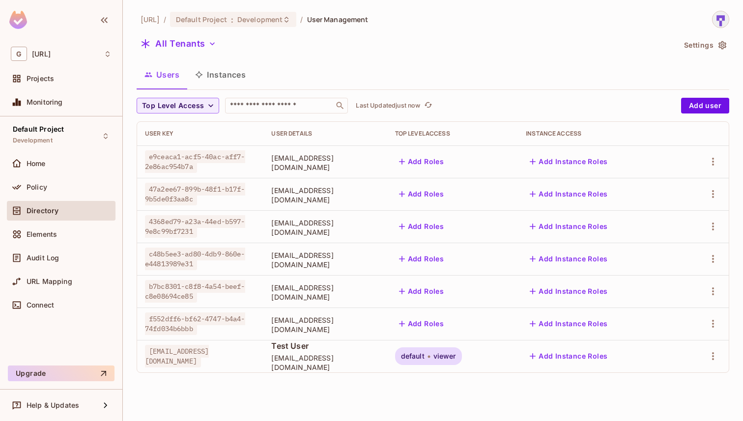
click at [221, 50] on div "All Tenants" at bounding box center [406, 45] width 539 height 19
click at [209, 48] on icon "button" at bounding box center [212, 44] width 10 height 10
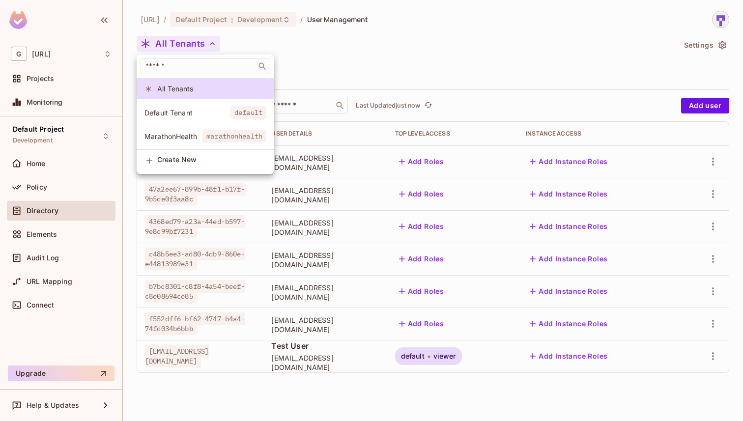
click at [189, 132] on span "MarathonHealth" at bounding box center [174, 136] width 58 height 9
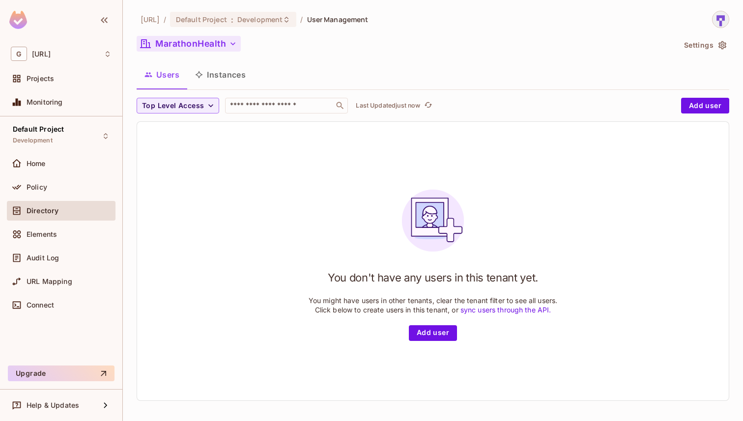
click at [201, 57] on div "[URL] / Default Project : Development / User Management MarathonHealth Settings…" at bounding box center [433, 210] width 593 height 398
click at [199, 50] on button "MarathonHealth" at bounding box center [189, 44] width 104 height 16
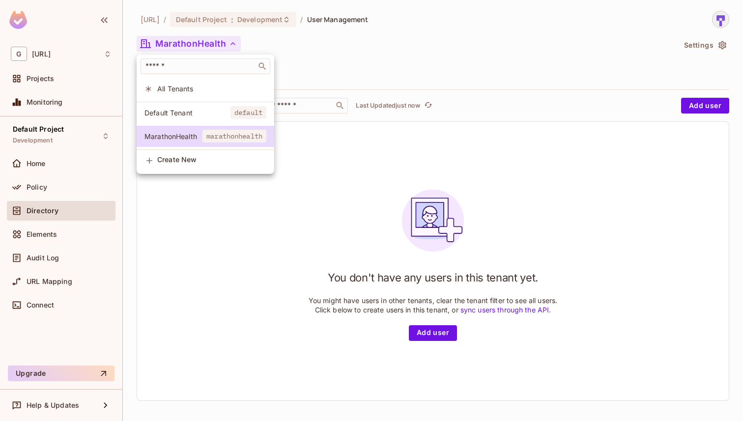
click at [186, 105] on li "Default Tenant default" at bounding box center [206, 112] width 138 height 21
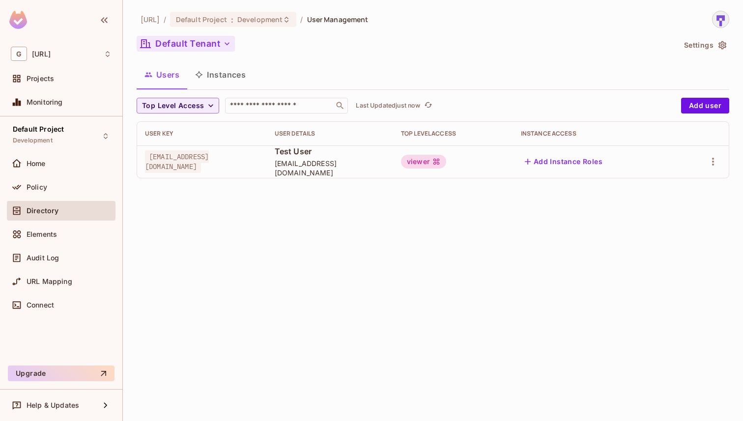
click at [203, 51] on button "Default Tenant" at bounding box center [186, 44] width 98 height 16
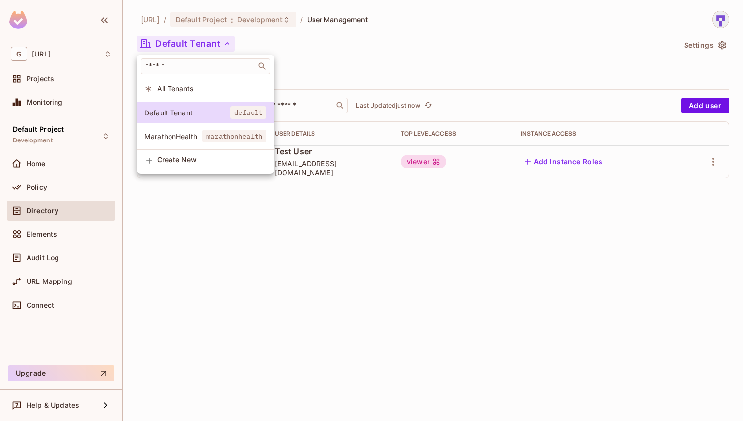
click at [189, 83] on li "All Tenants" at bounding box center [206, 88] width 138 height 21
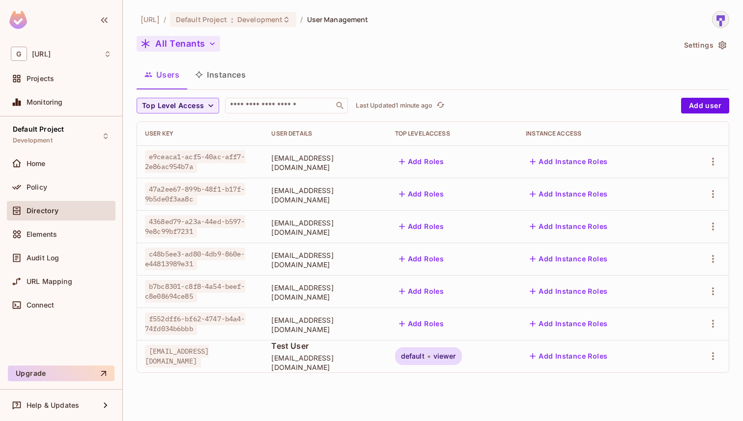
click at [199, 43] on button "All Tenants" at bounding box center [179, 44] width 84 height 16
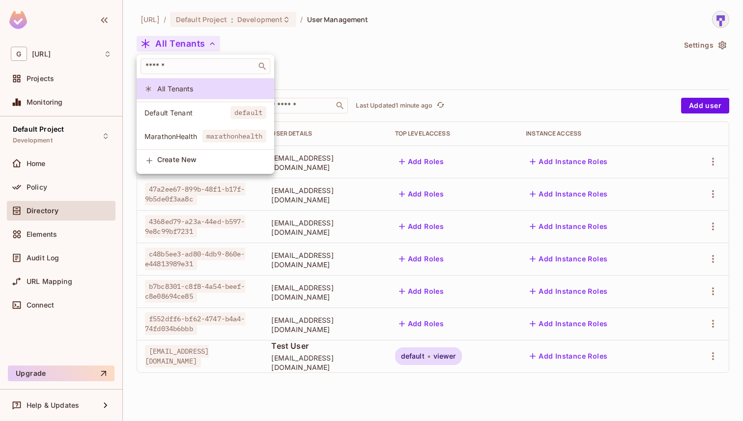
click at [369, 45] on div at bounding box center [371, 210] width 743 height 421
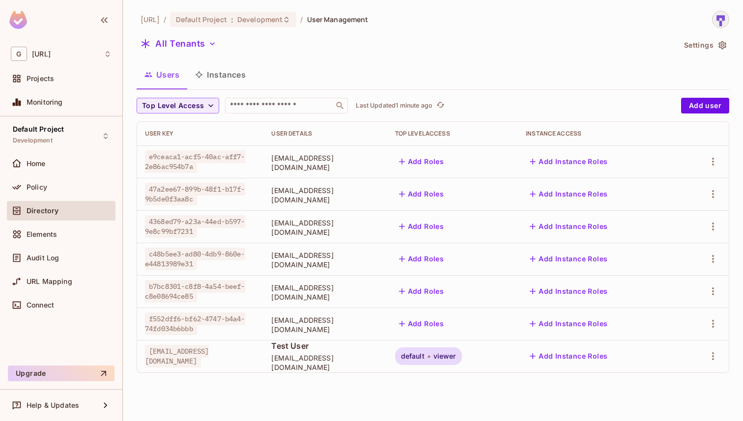
click at [227, 80] on button "Instances" at bounding box center [220, 74] width 66 height 25
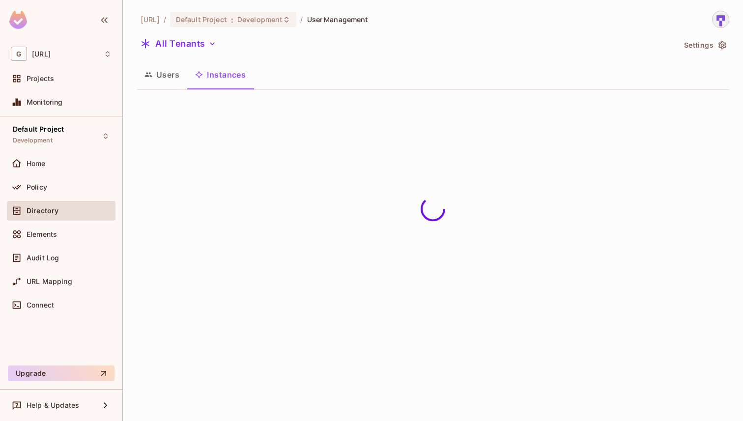
click at [168, 74] on button "Users" at bounding box center [162, 74] width 51 height 25
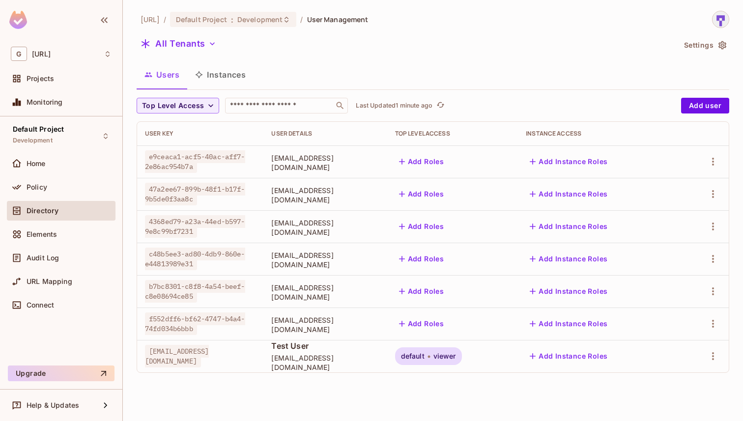
click at [207, 46] on icon "button" at bounding box center [212, 44] width 10 height 10
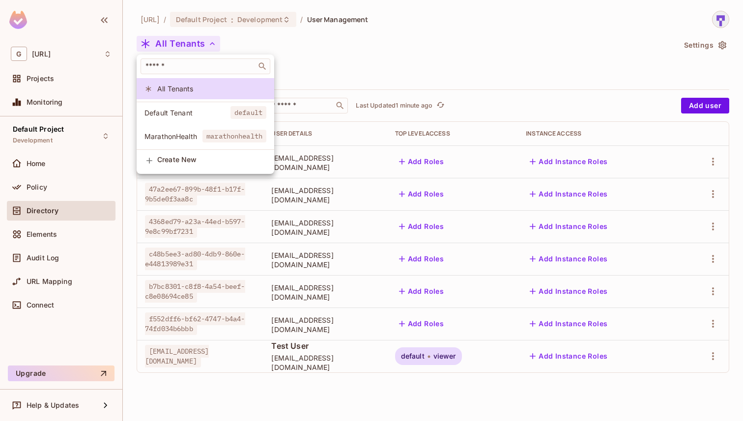
click at [338, 44] on div at bounding box center [371, 210] width 743 height 421
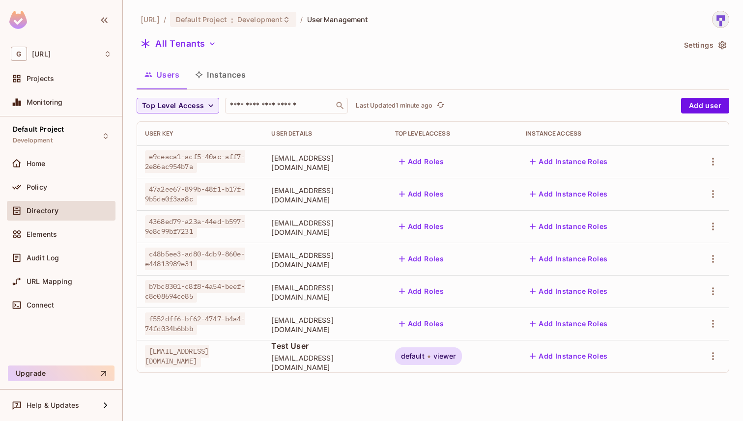
click at [439, 160] on button "Add Roles" at bounding box center [421, 162] width 53 height 16
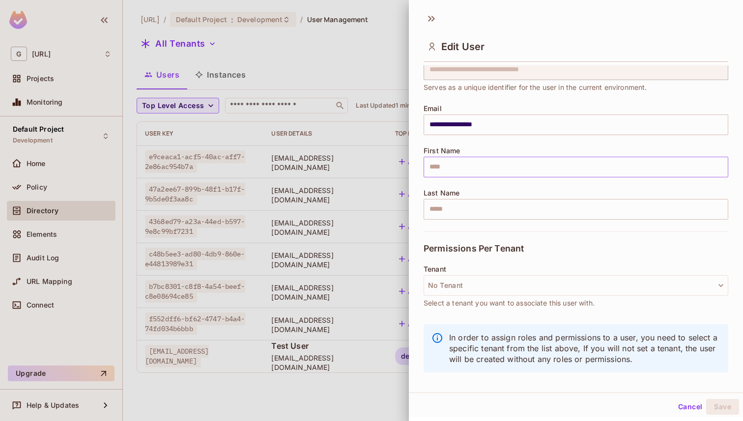
scroll to position [1, 0]
click at [506, 292] on button "No Tenant" at bounding box center [576, 284] width 305 height 21
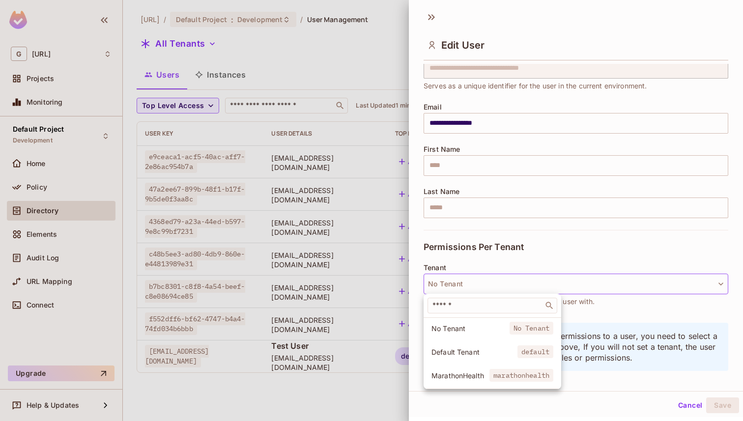
click at [561, 246] on div at bounding box center [371, 210] width 743 height 421
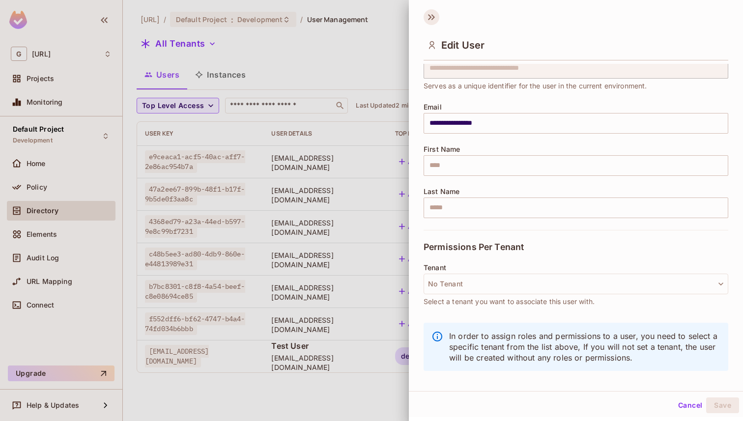
click at [436, 19] on icon at bounding box center [432, 17] width 16 height 16
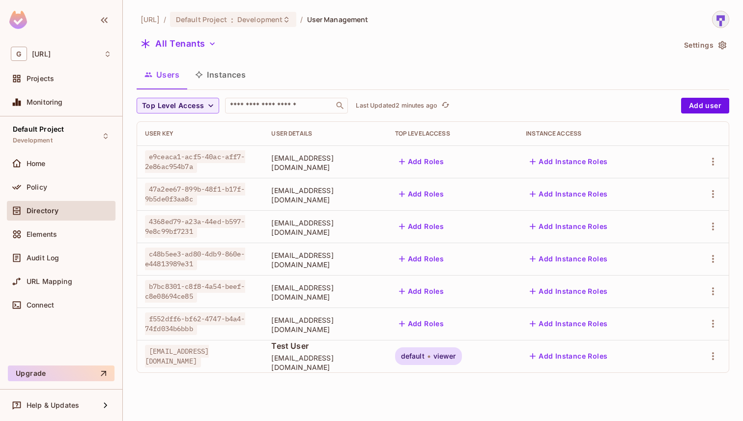
click at [430, 158] on button "Add Roles" at bounding box center [421, 162] width 53 height 16
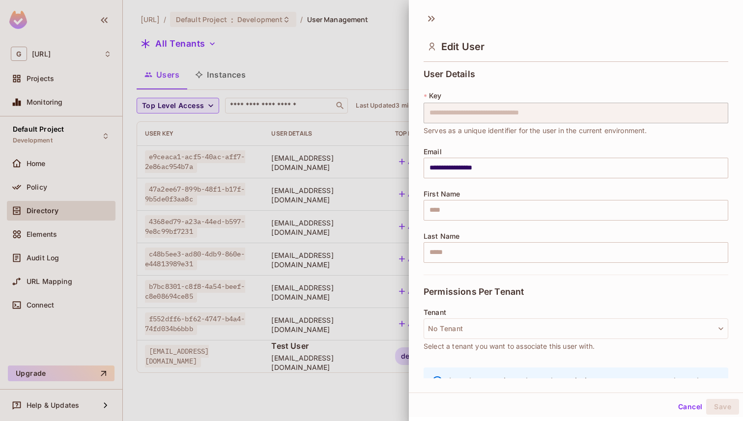
scroll to position [43, 0]
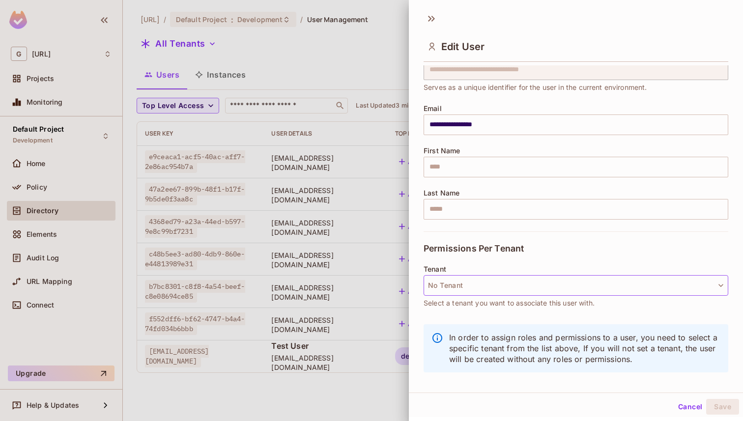
click at [626, 281] on button "No Tenant" at bounding box center [576, 285] width 305 height 21
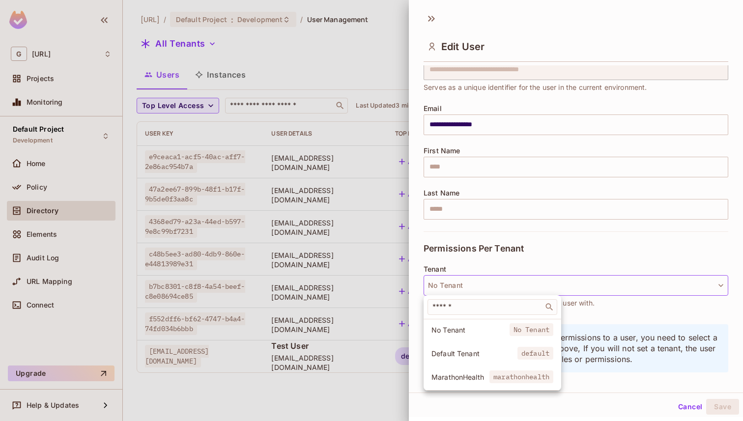
click at [612, 303] on div at bounding box center [371, 210] width 743 height 421
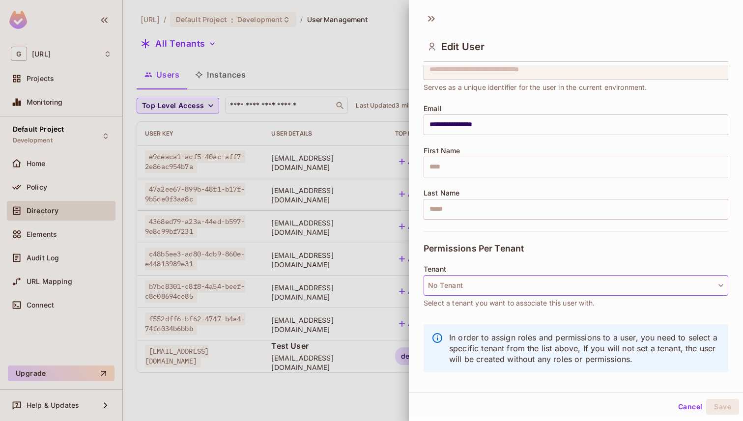
click at [590, 289] on button "No Tenant" at bounding box center [576, 285] width 305 height 21
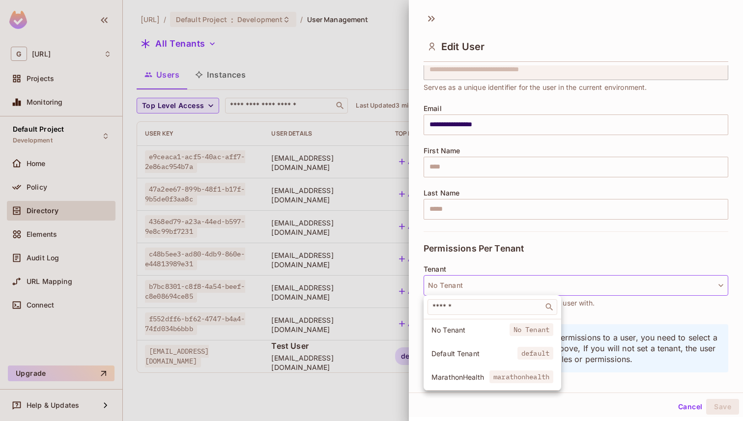
click at [614, 309] on div at bounding box center [371, 210] width 743 height 421
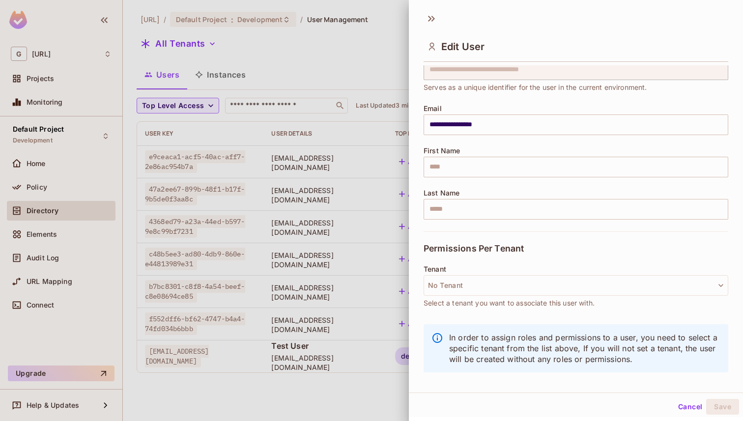
click at [697, 408] on button "Cancel" at bounding box center [691, 407] width 32 height 16
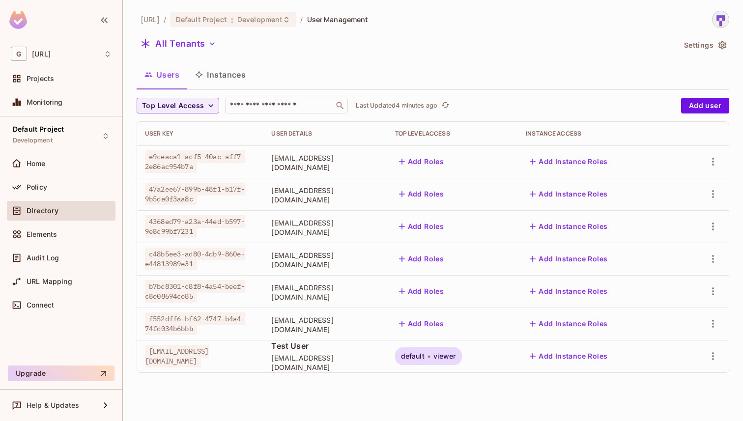
click at [231, 74] on button "Instances" at bounding box center [220, 74] width 66 height 25
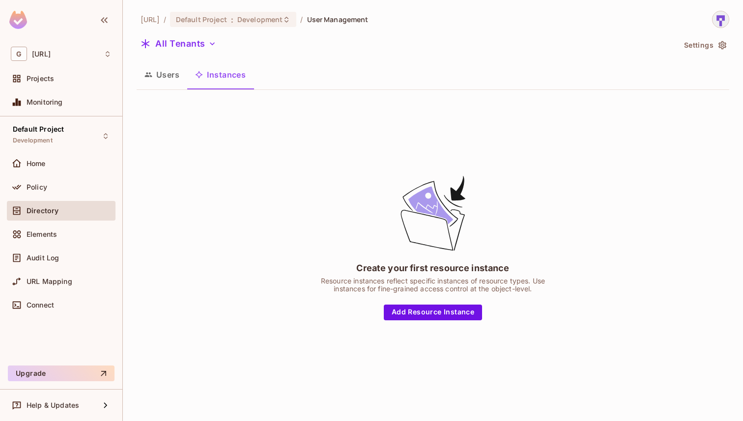
click at [171, 76] on button "Users" at bounding box center [162, 74] width 51 height 25
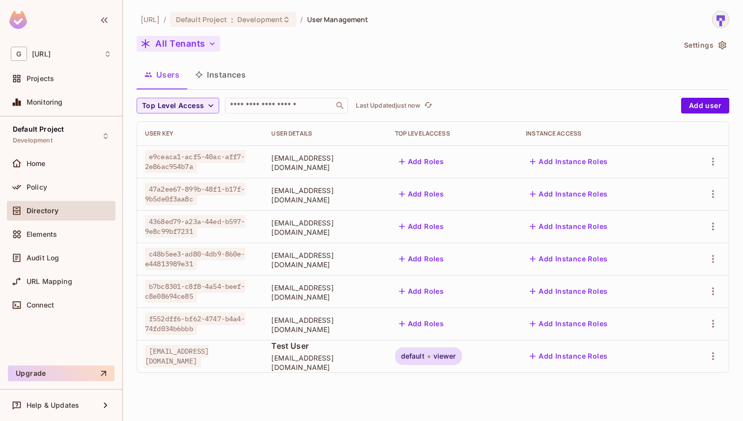
click at [203, 47] on button "All Tenants" at bounding box center [179, 44] width 84 height 16
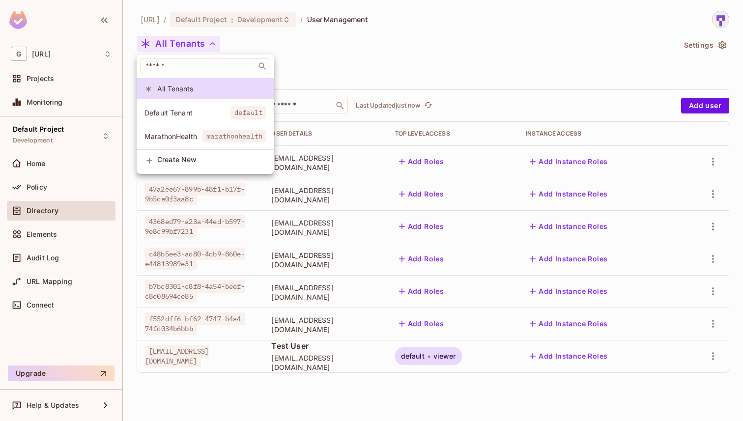
click at [400, 85] on div at bounding box center [371, 210] width 743 height 421
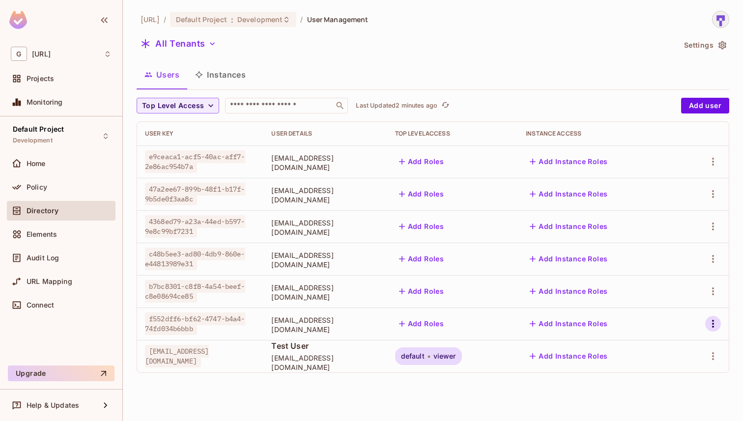
click at [714, 322] on icon "button" at bounding box center [714, 324] width 12 height 12
click at [671, 352] on div "Top Level Roles" at bounding box center [676, 356] width 53 height 10
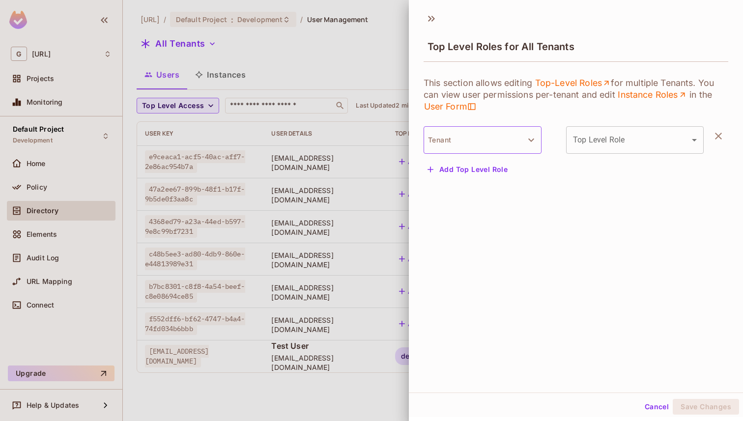
click at [528, 144] on icon "button" at bounding box center [532, 140] width 12 height 12
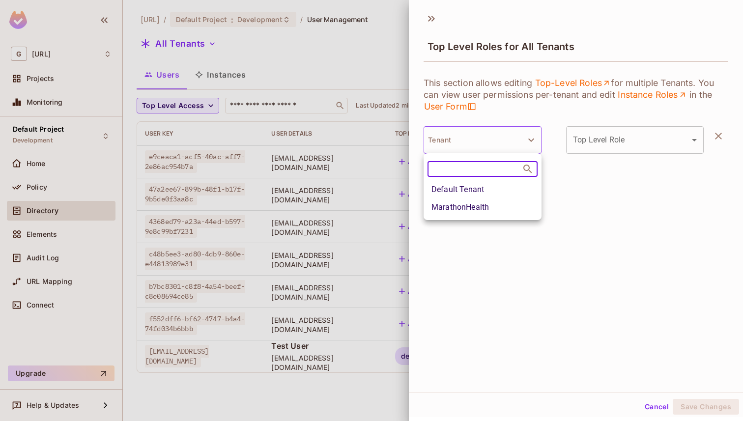
click at [640, 235] on div at bounding box center [371, 210] width 743 height 421
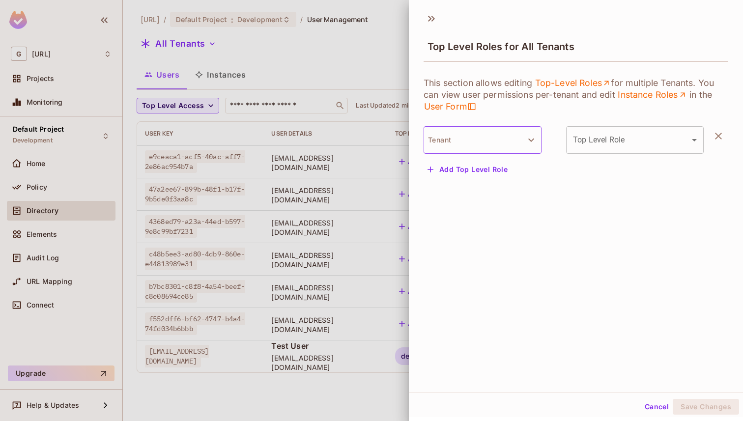
click at [530, 140] on icon "button" at bounding box center [532, 140] width 6 height 3
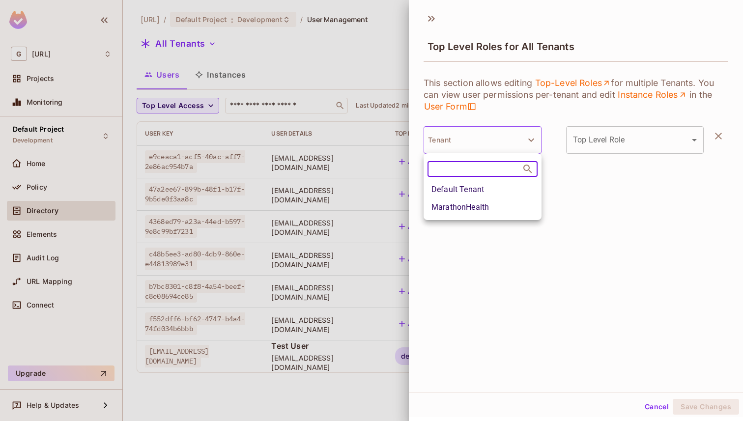
click at [495, 190] on li "Default Tenant" at bounding box center [483, 190] width 118 height 18
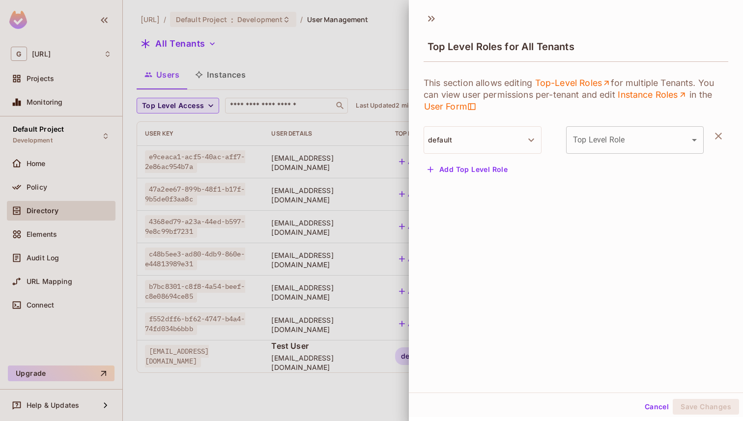
scroll to position [1, 0]
click at [683, 147] on body "G [URL] Projects Monitoring Default Project Development Home Policy Directory E…" at bounding box center [371, 210] width 743 height 421
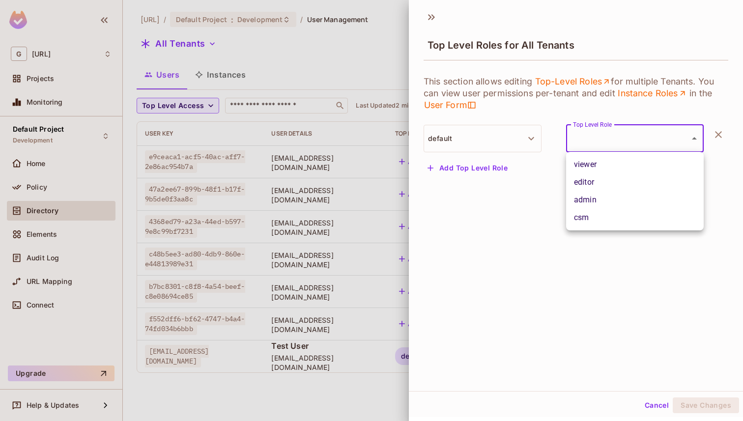
click at [675, 203] on li "admin" at bounding box center [635, 200] width 138 height 18
type input "*****"
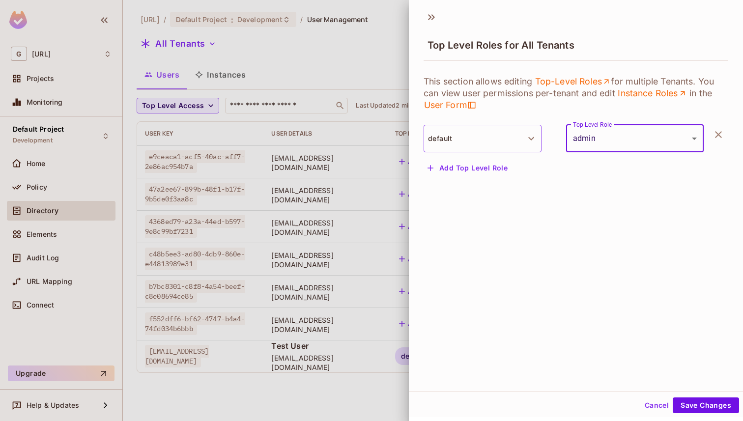
click at [518, 135] on button "default" at bounding box center [483, 139] width 118 height 28
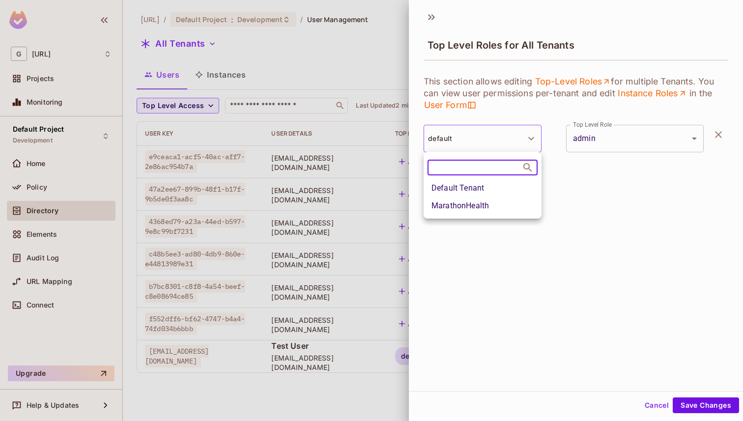
click at [518, 266] on div at bounding box center [371, 210] width 743 height 421
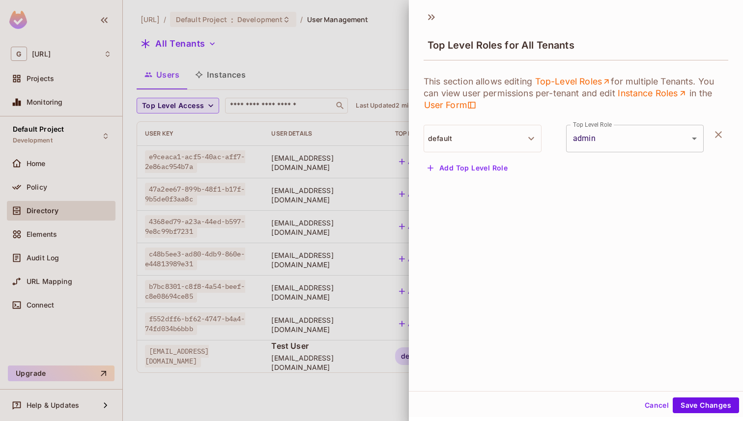
click at [660, 402] on button "Cancel" at bounding box center [657, 406] width 32 height 16
